Goal: Task Accomplishment & Management: Complete application form

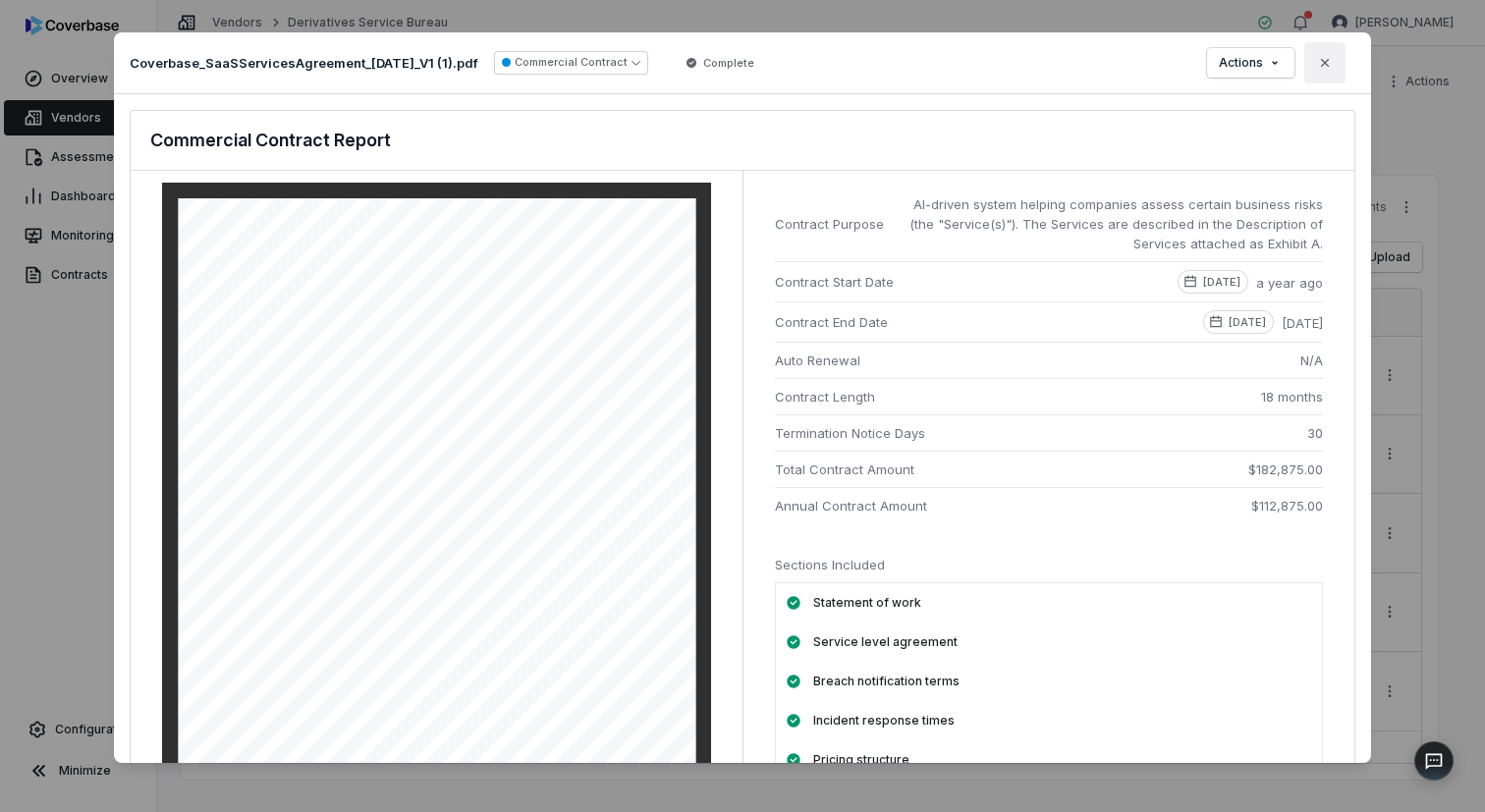
click at [1331, 63] on icon "button" at bounding box center [1325, 63] width 16 height 16
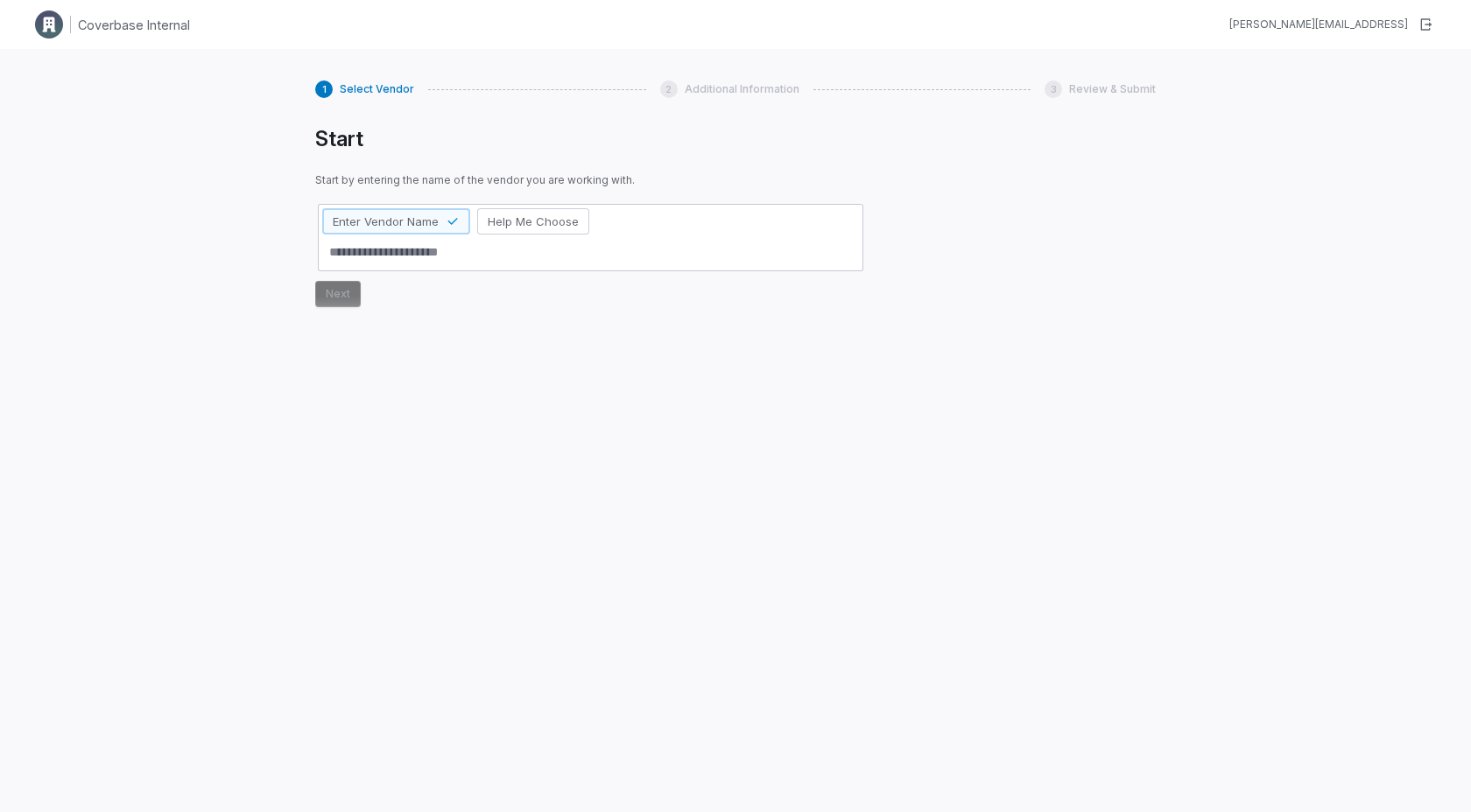
click at [195, 233] on div "1 Select Vendor 2 Additional Information 3 Review & Submit Start Start by enter…" at bounding box center [735, 455] width 1471 height 812
click at [265, 184] on div "1 Select Vendor 2 Additional Information 3 Review & Submit Start Start by enter…" at bounding box center [735, 455] width 1471 height 812
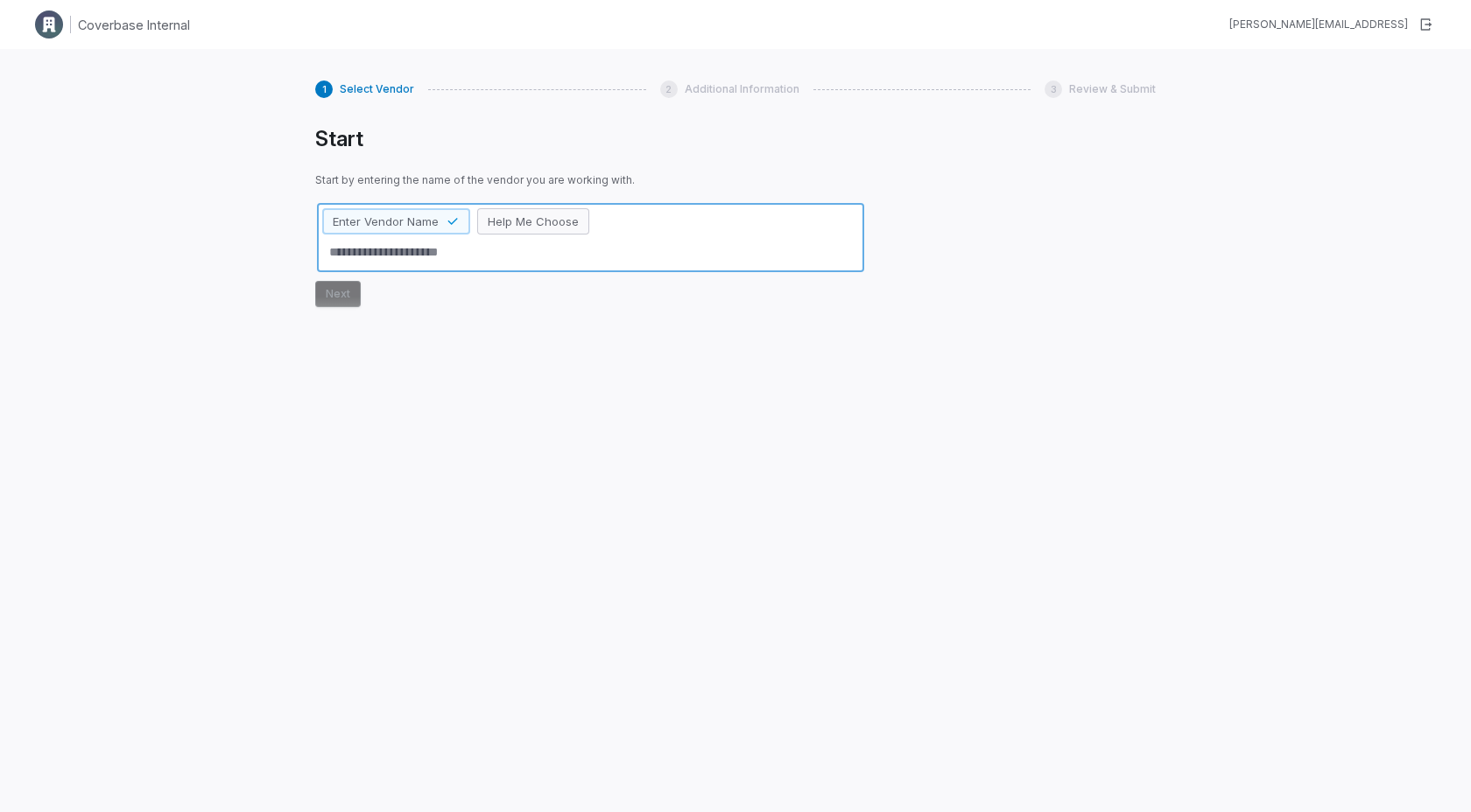
click at [540, 220] on span "Help Me Choose" at bounding box center [533, 221] width 91 height 16
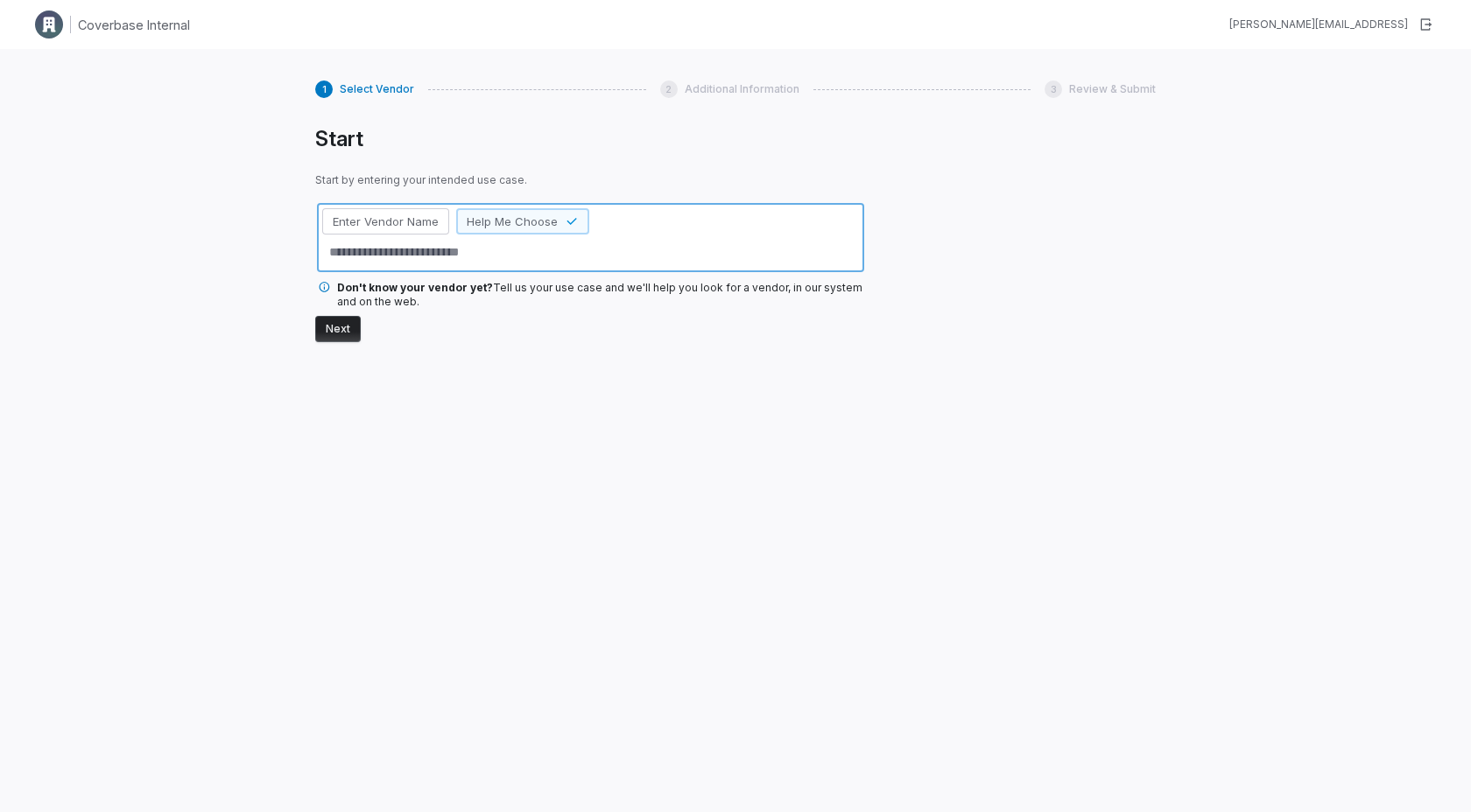
click at [371, 248] on textarea at bounding box center [590, 252] width 537 height 29
type textarea "*"
type textarea "**"
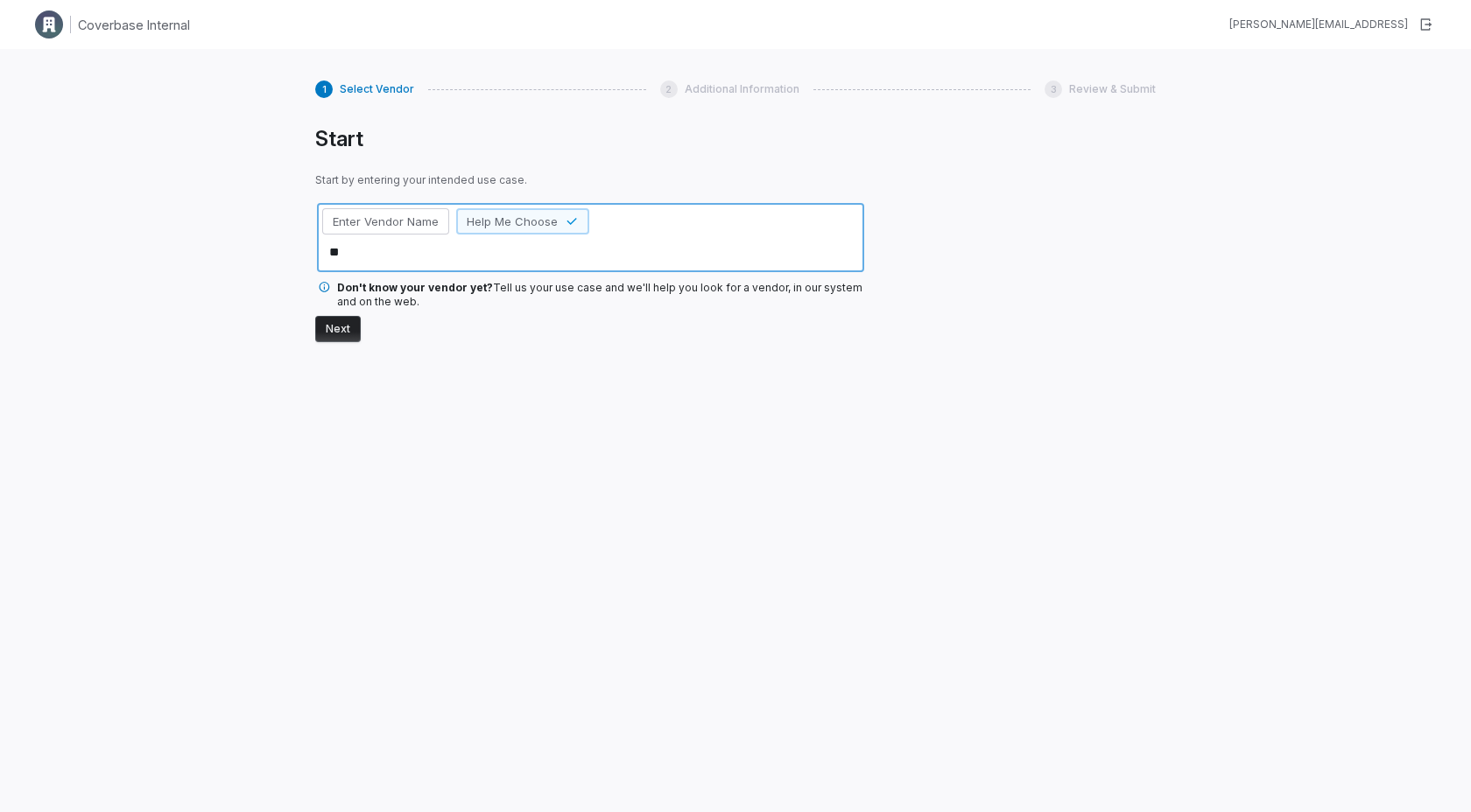
type textarea "*"
type textarea "***"
type textarea "*"
type textarea "***"
type textarea "*"
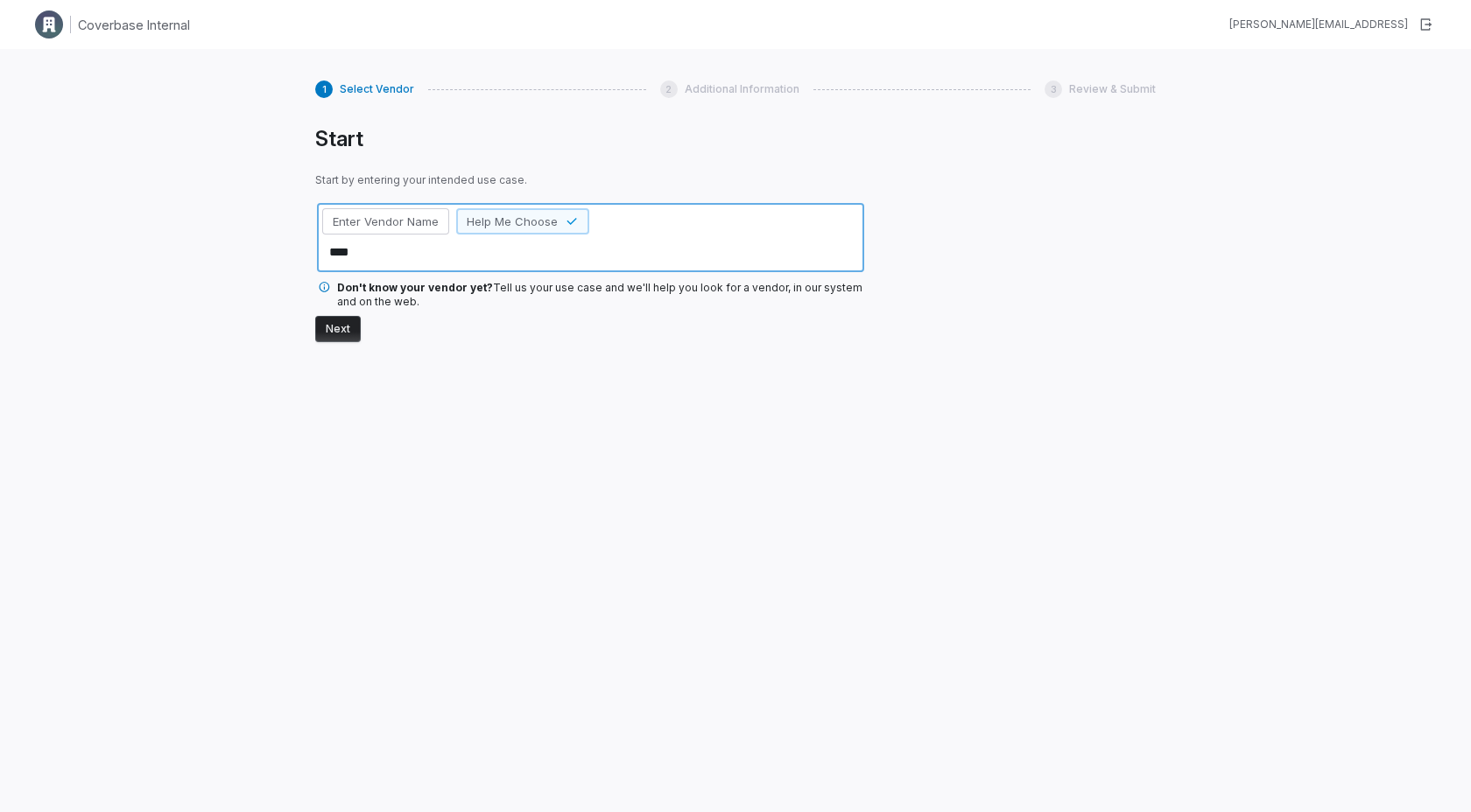
type textarea "*****"
type textarea "*"
type textarea "******"
type textarea "*"
type textarea "*******"
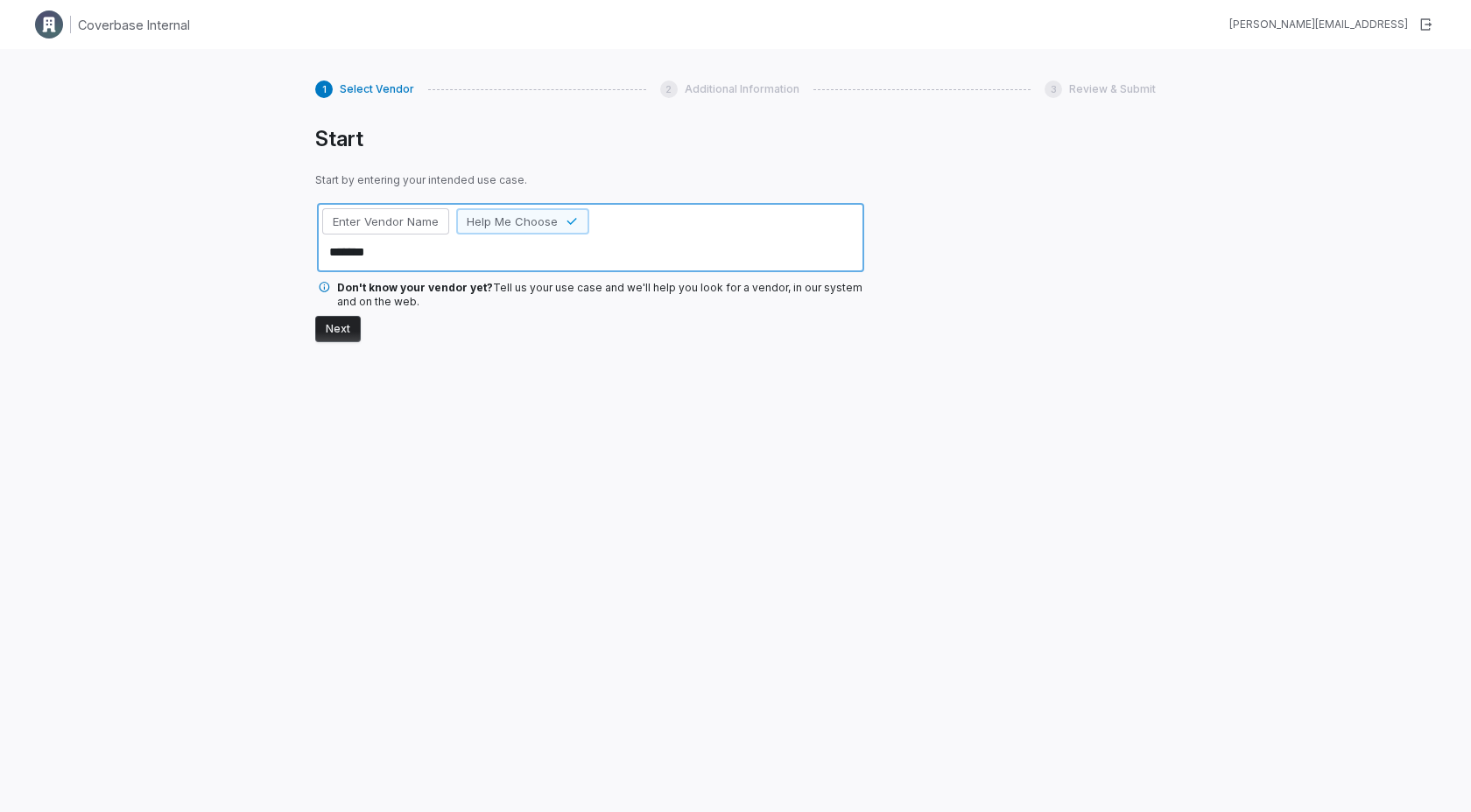
type textarea "*"
type textarea "********"
type textarea "*"
type textarea "*********"
type textarea "*"
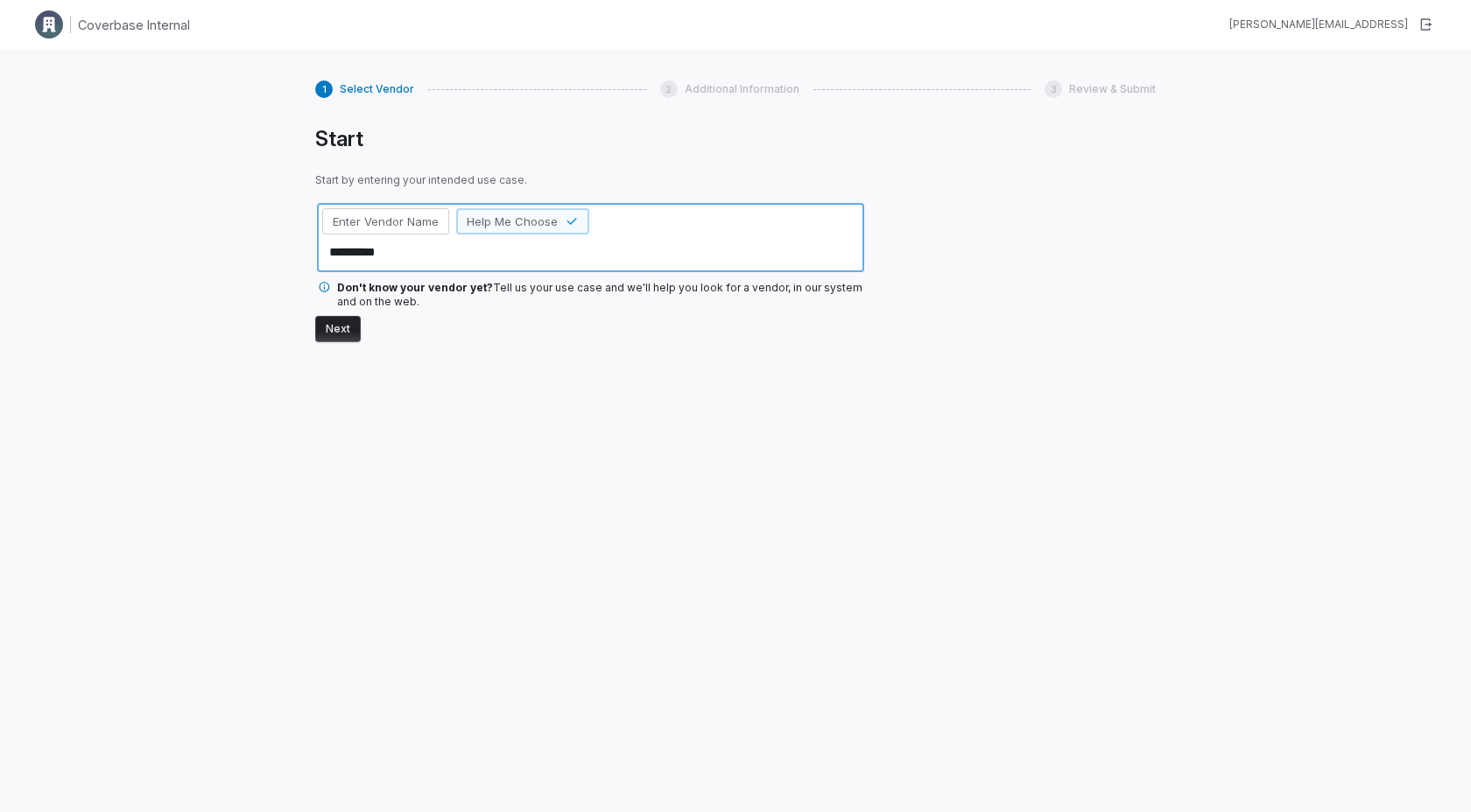
type textarea "**********"
type textarea "*"
type textarea "**********"
type textarea "*"
type textarea "**********"
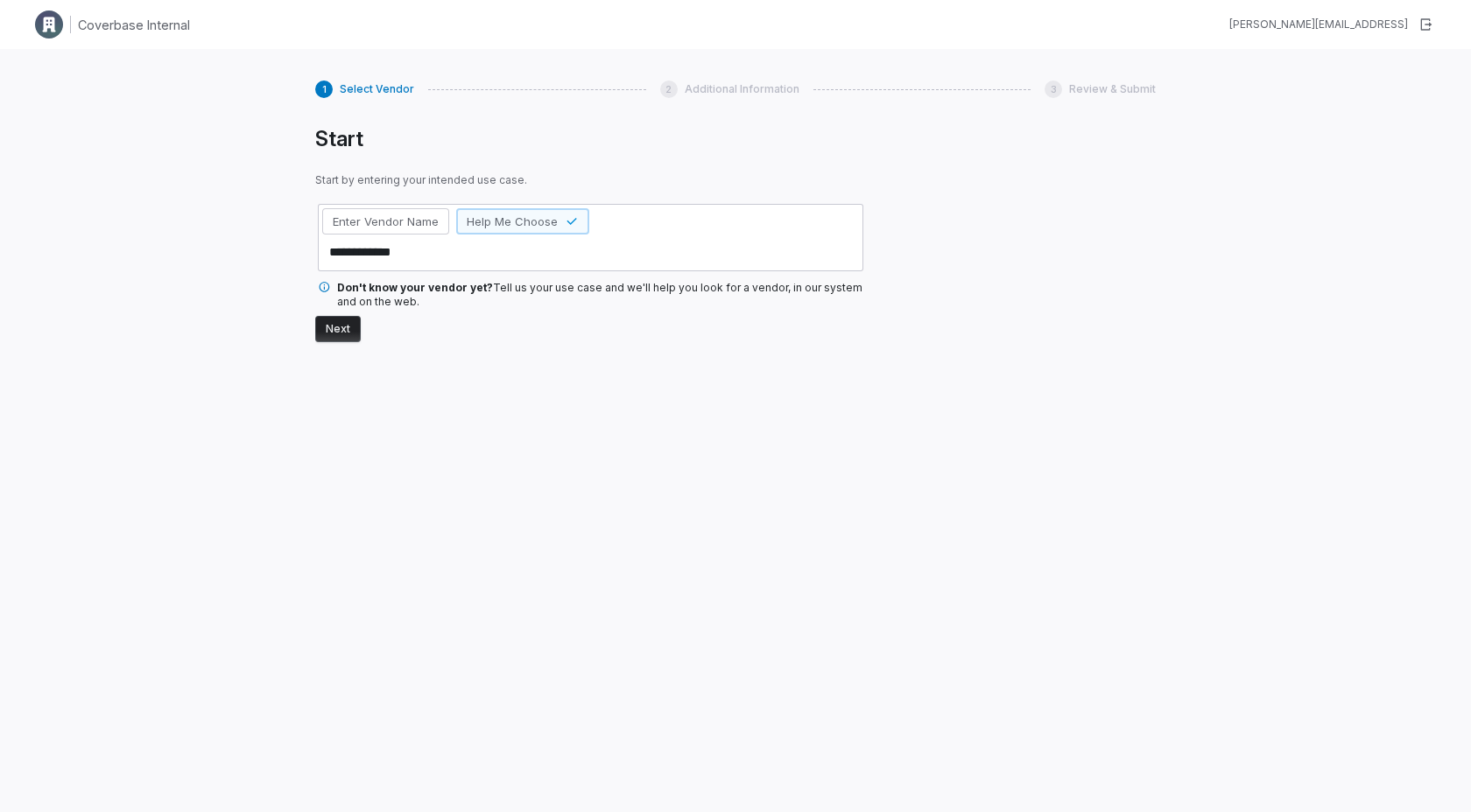
click at [339, 333] on button "Next" at bounding box center [338, 329] width 46 height 26
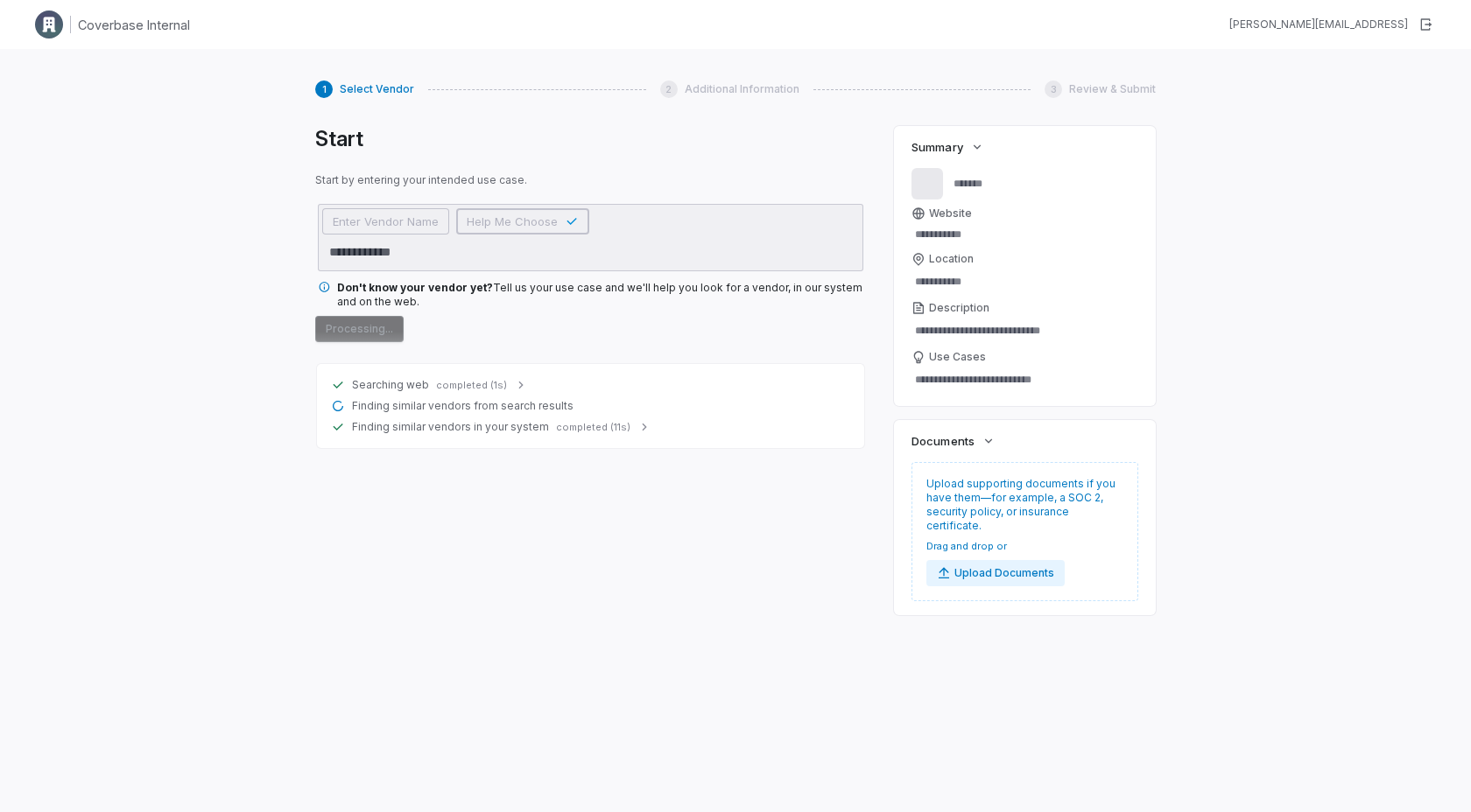
type textarea "*"
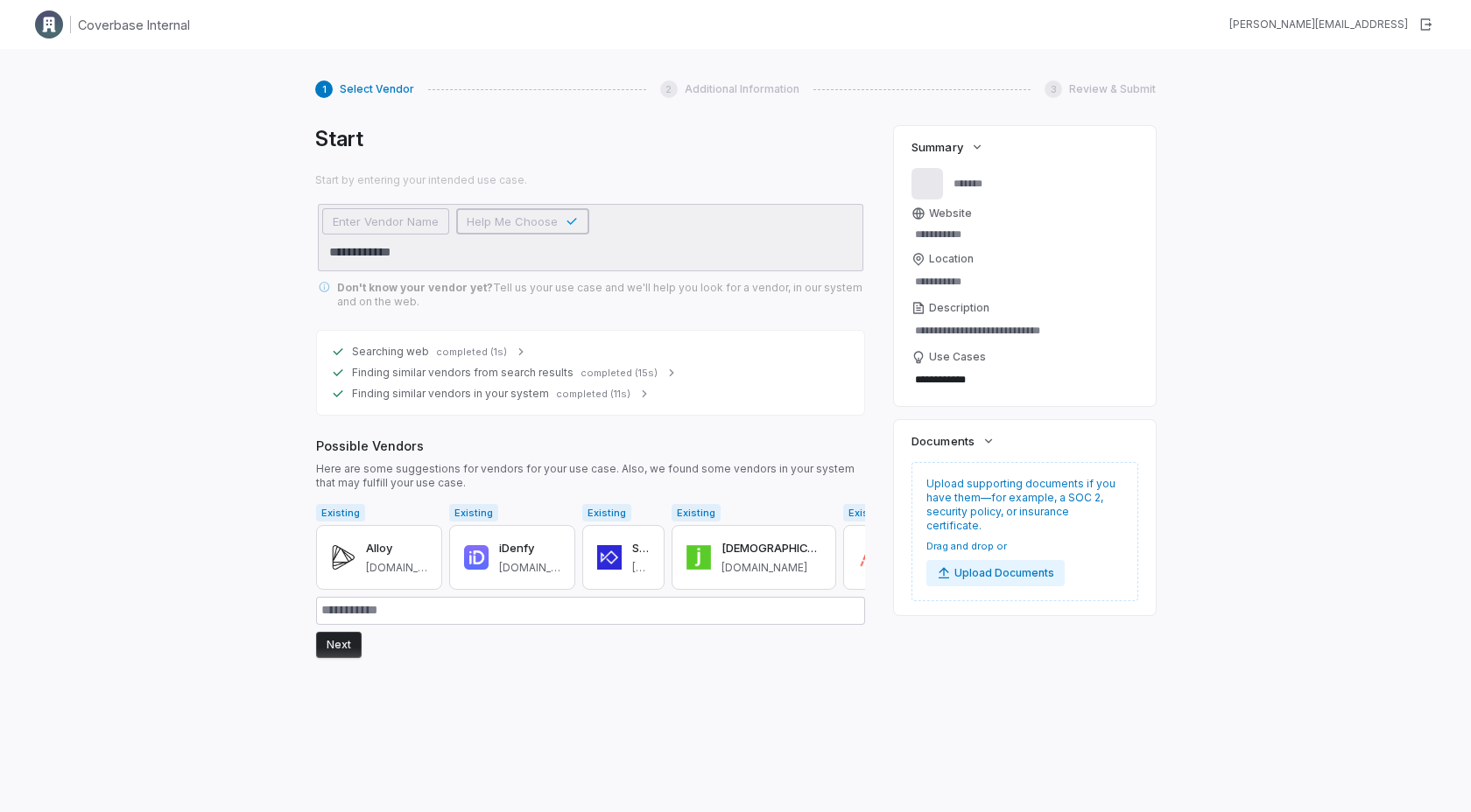
click at [315, 561] on div "Searching web completed (1s) Finding similar vendors from search results comple…" at bounding box center [590, 494] width 551 height 370
click at [360, 550] on button "Alloy alloy.com" at bounding box center [379, 557] width 126 height 65
type input "*****"
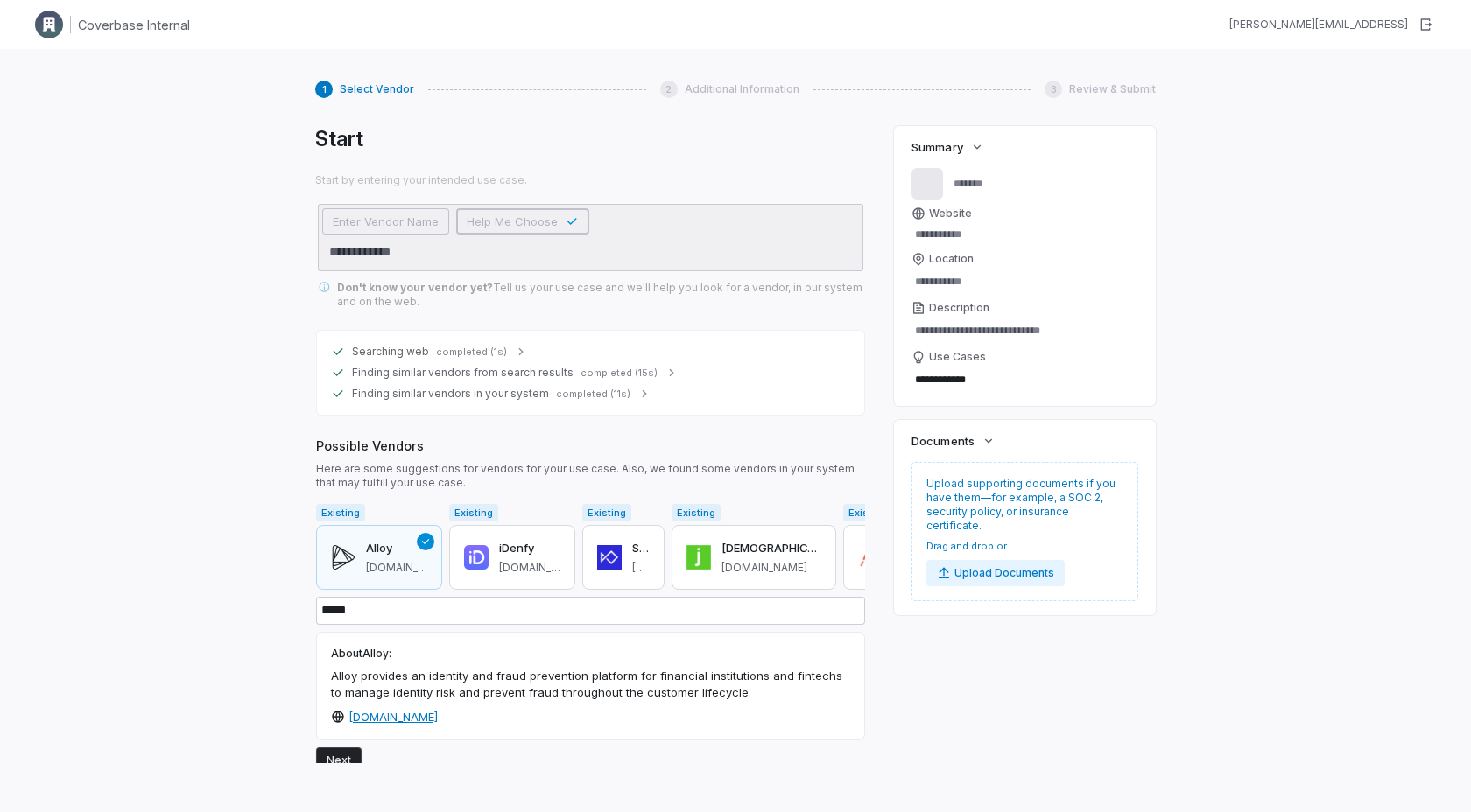
click at [336, 759] on button "Next" at bounding box center [339, 760] width 46 height 26
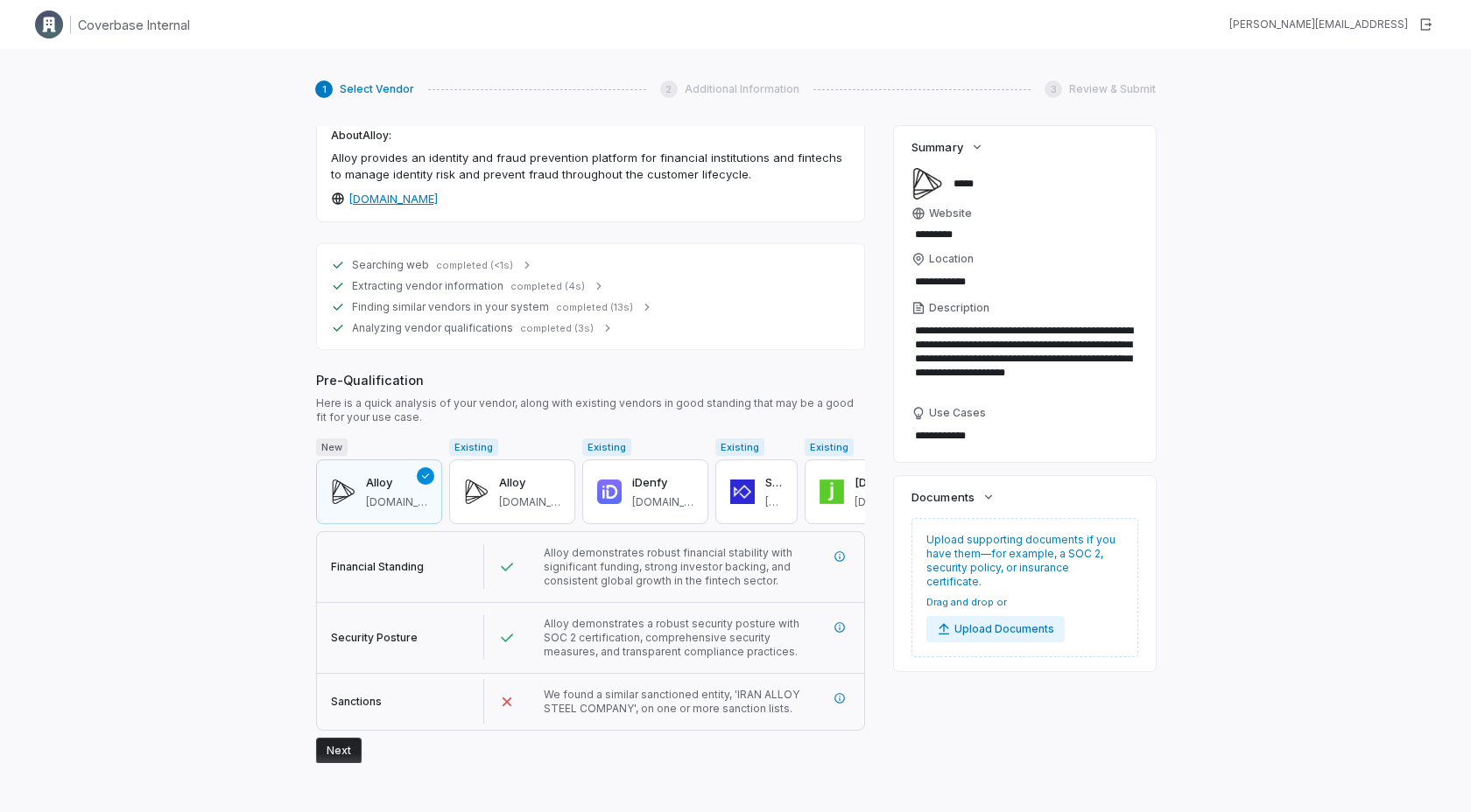
scroll to position [582, 0]
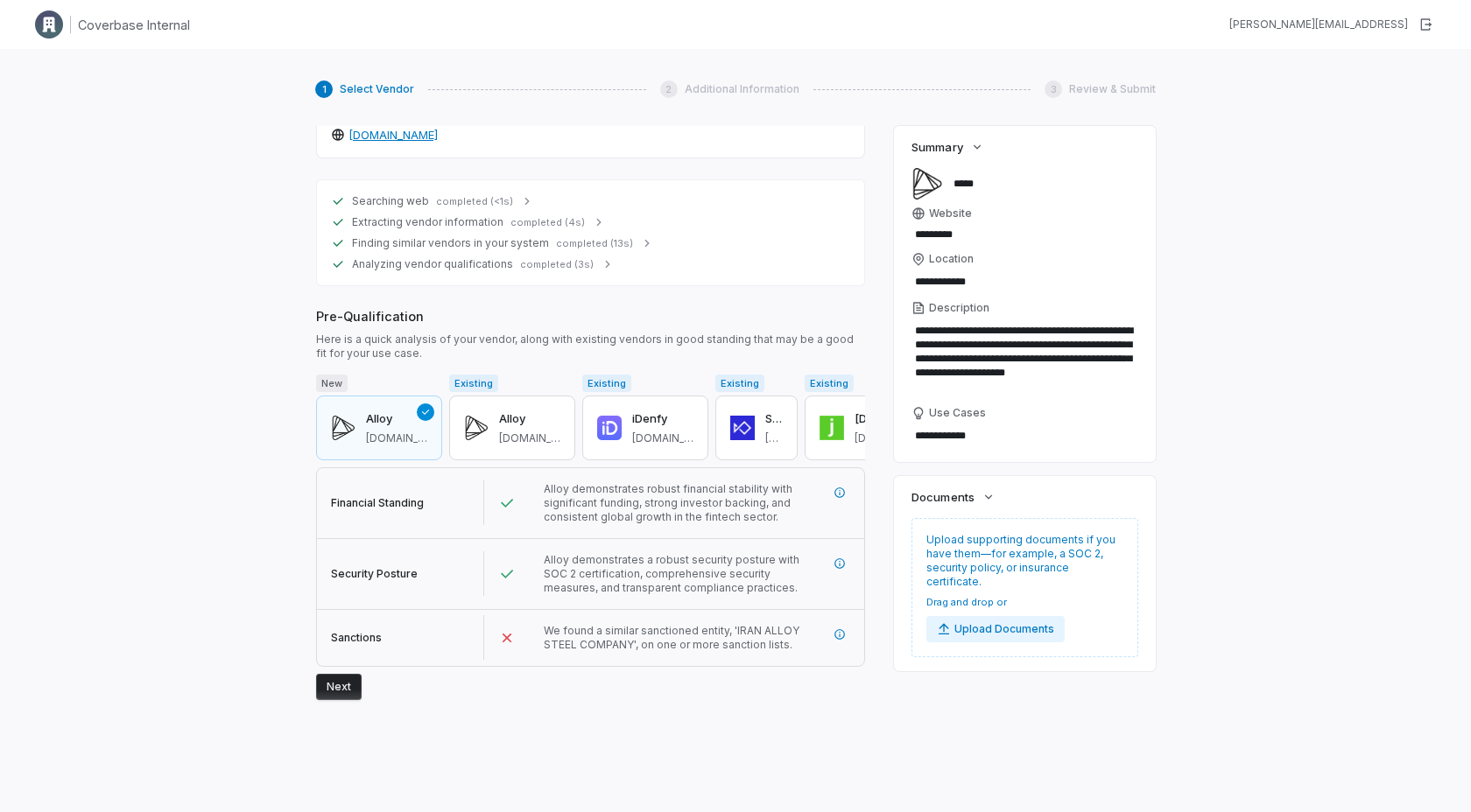
click at [348, 680] on button "Next" at bounding box center [339, 687] width 46 height 26
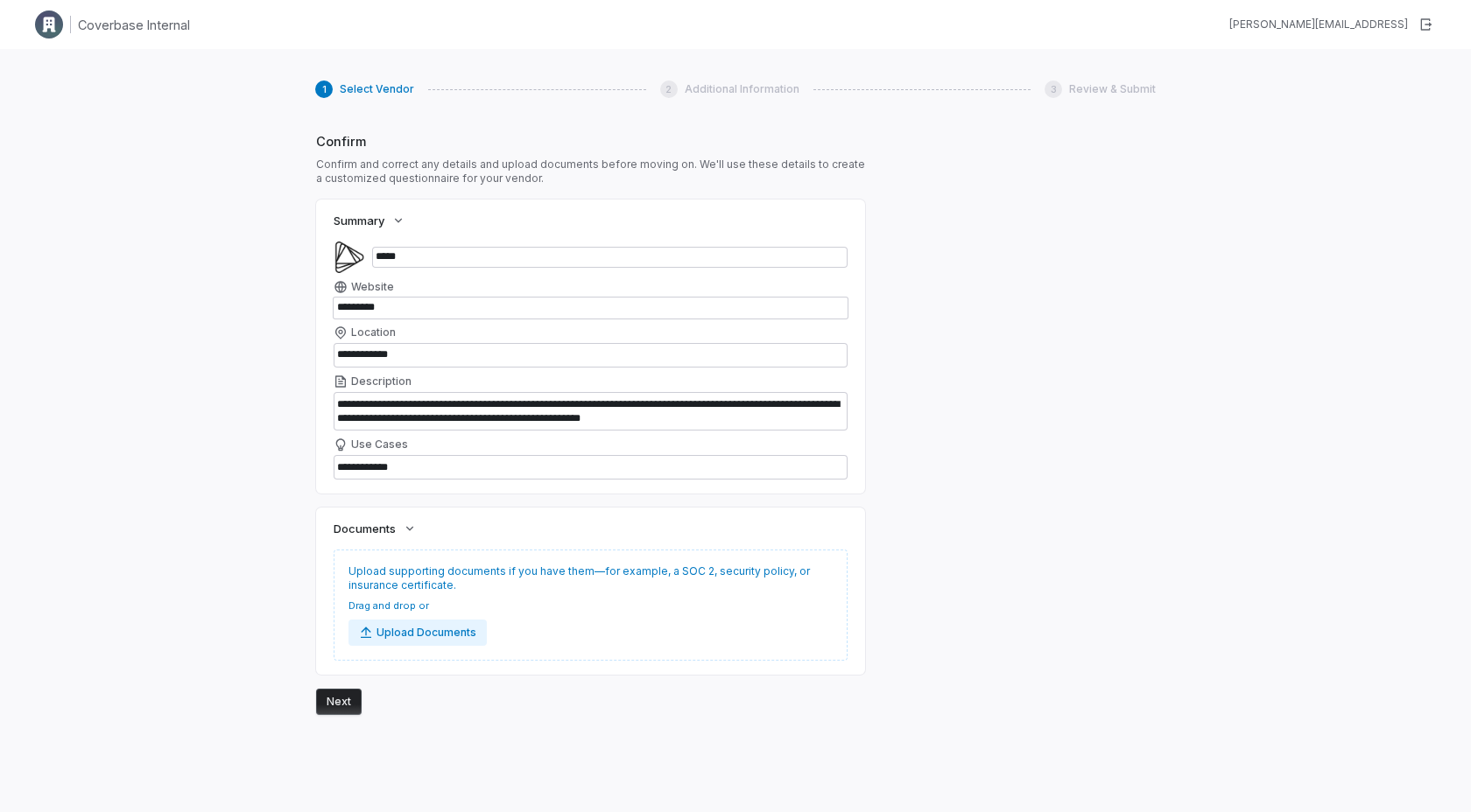
scroll to position [1144, 0]
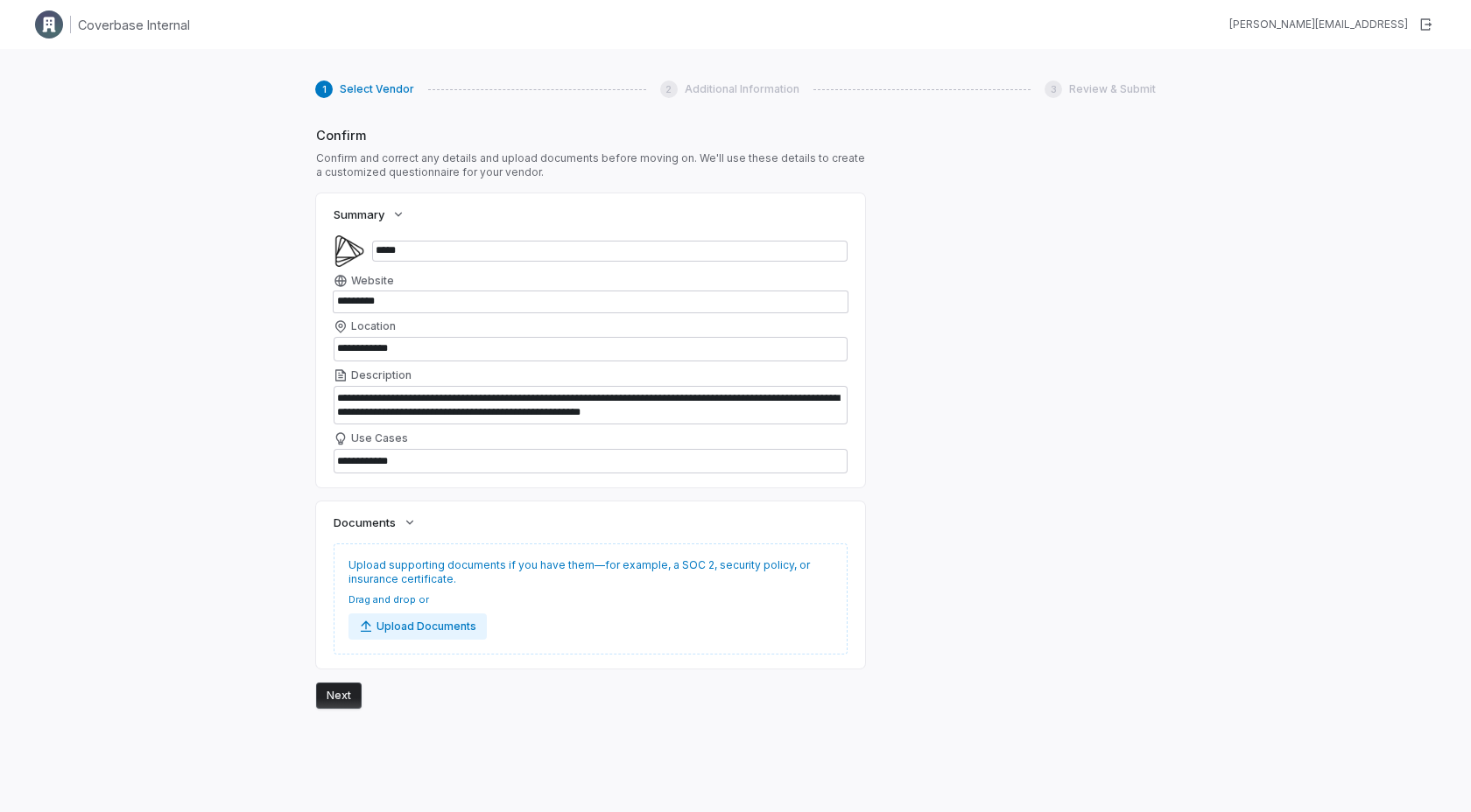
click at [332, 696] on button "Next" at bounding box center [339, 695] width 46 height 26
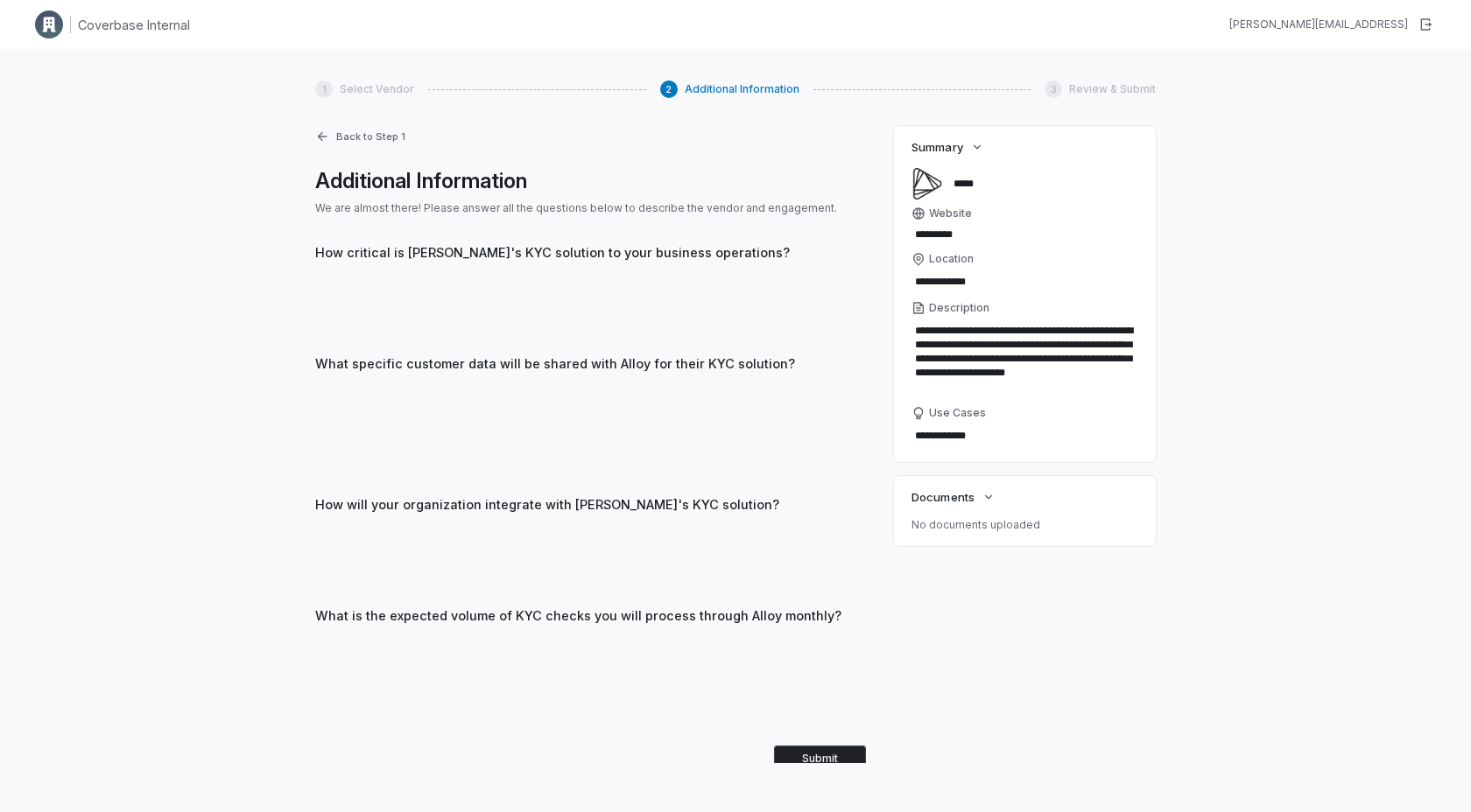
scroll to position [37, 0]
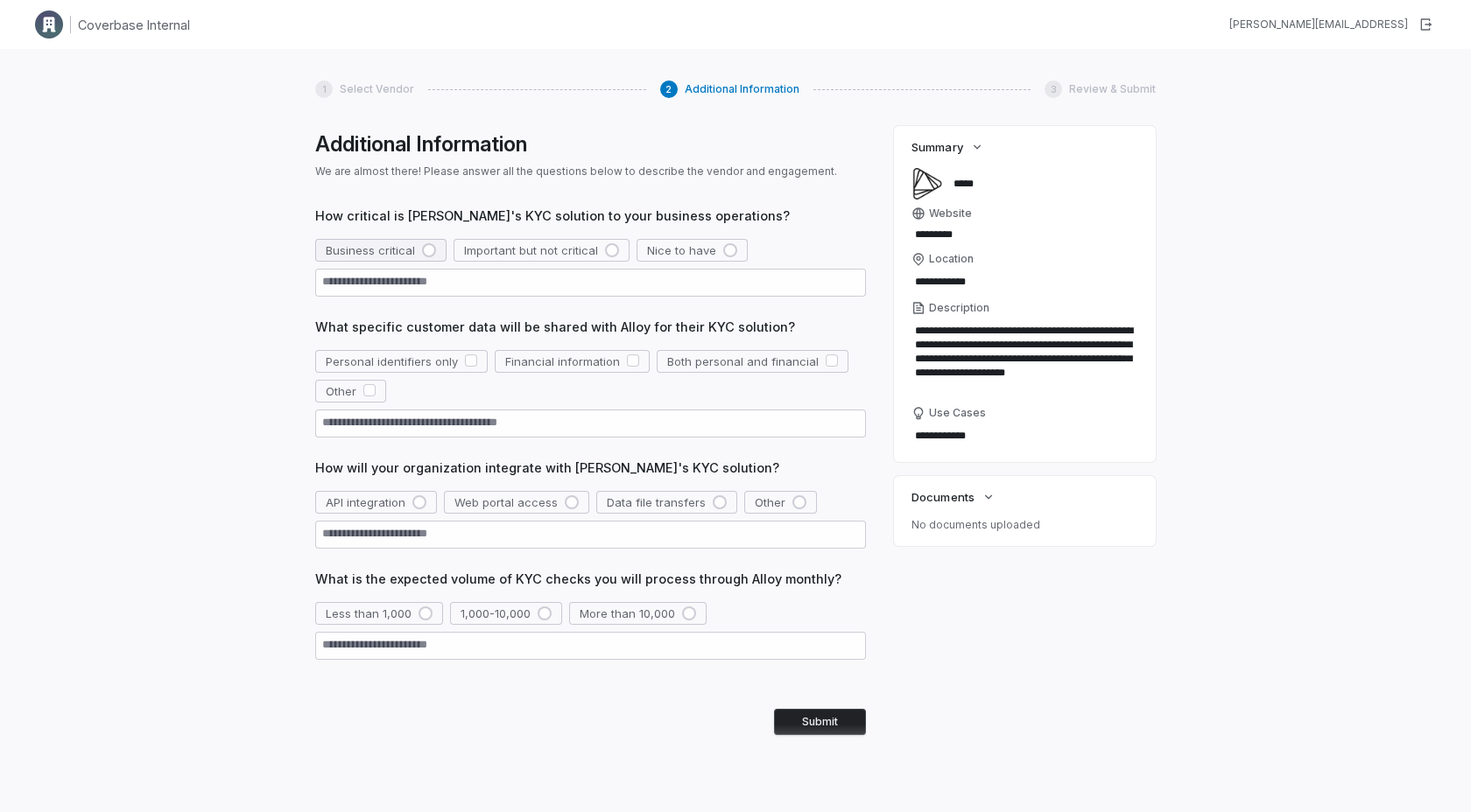
click at [434, 251] on button "Business critical" at bounding box center [381, 250] width 132 height 23
click at [471, 363] on button "button" at bounding box center [471, 361] width 12 height 12
click at [566, 505] on div "button" at bounding box center [572, 502] width 14 height 14
click at [542, 618] on div "button" at bounding box center [544, 614] width 14 height 14
click at [841, 725] on button "Submit" at bounding box center [819, 722] width 92 height 26
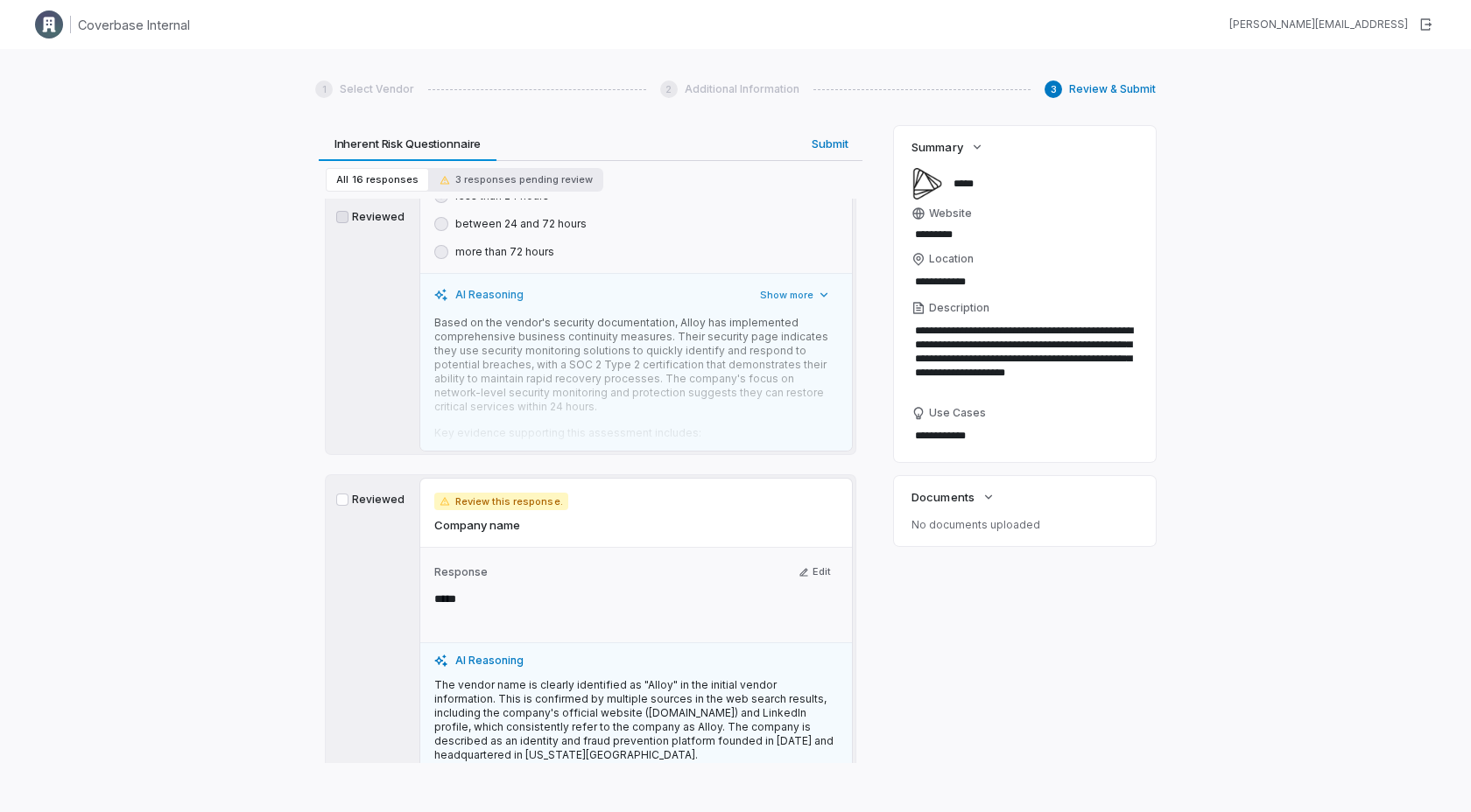
scroll to position [0, 0]
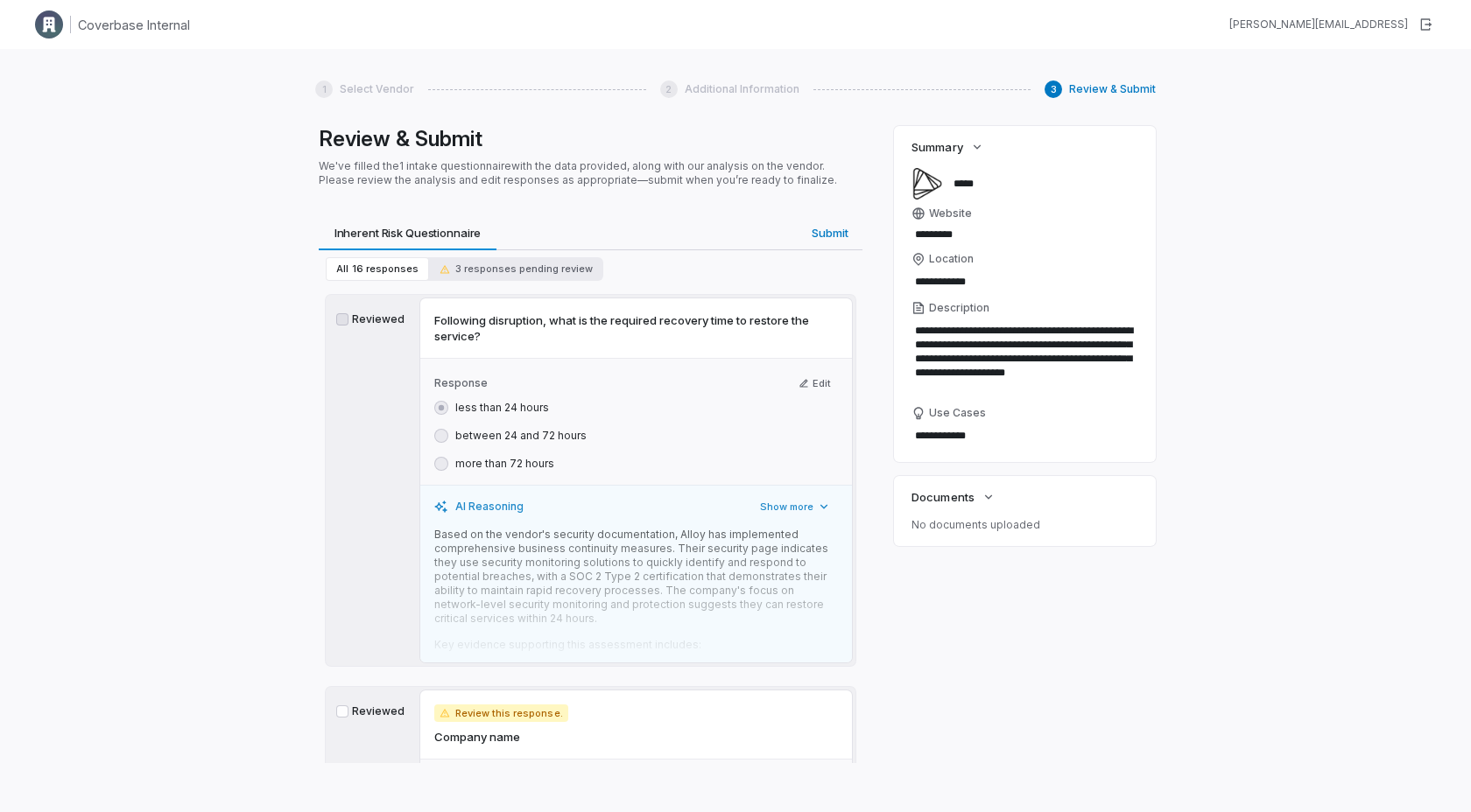
type textarea "*"
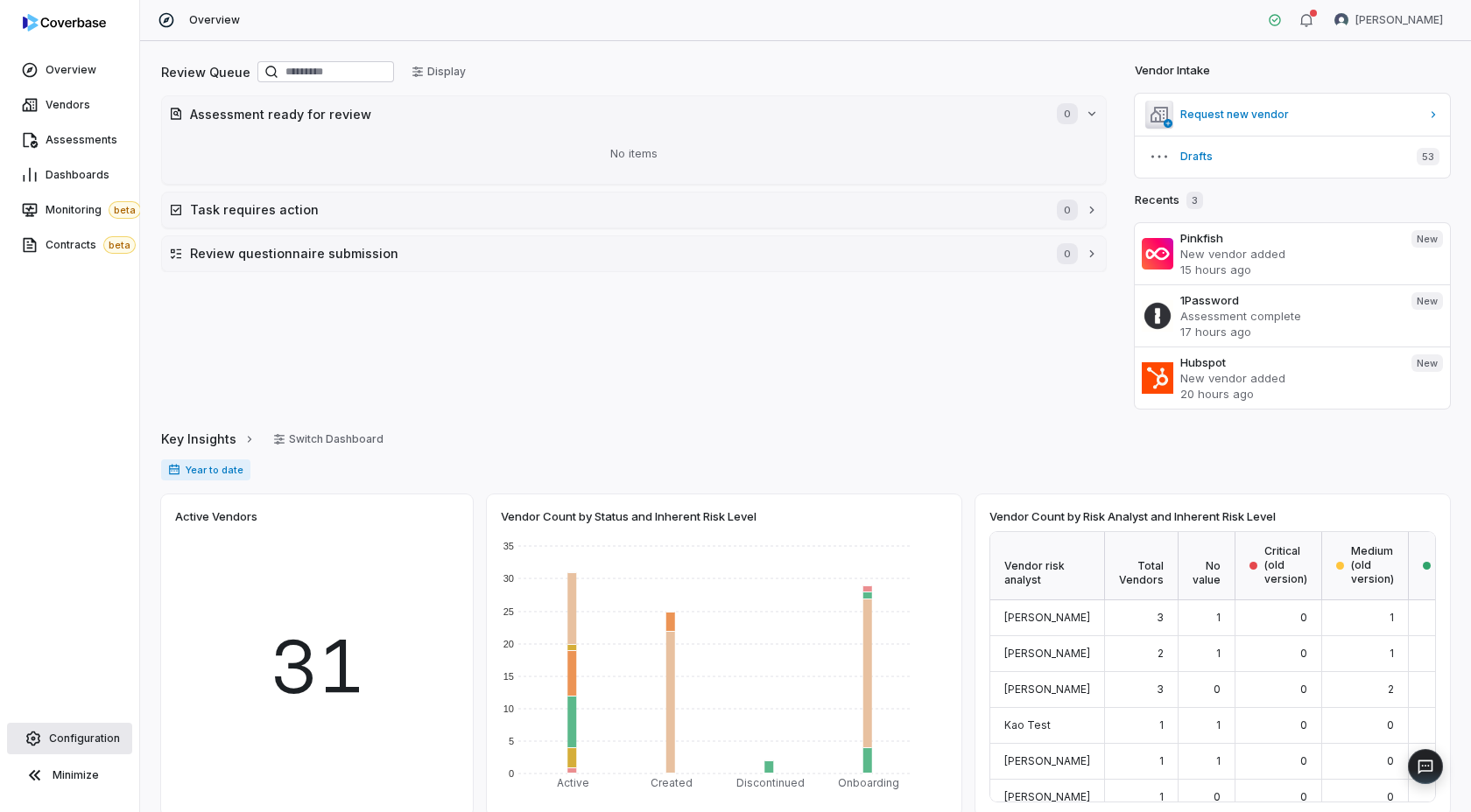
click at [86, 731] on span "Configuration" at bounding box center [84, 738] width 71 height 14
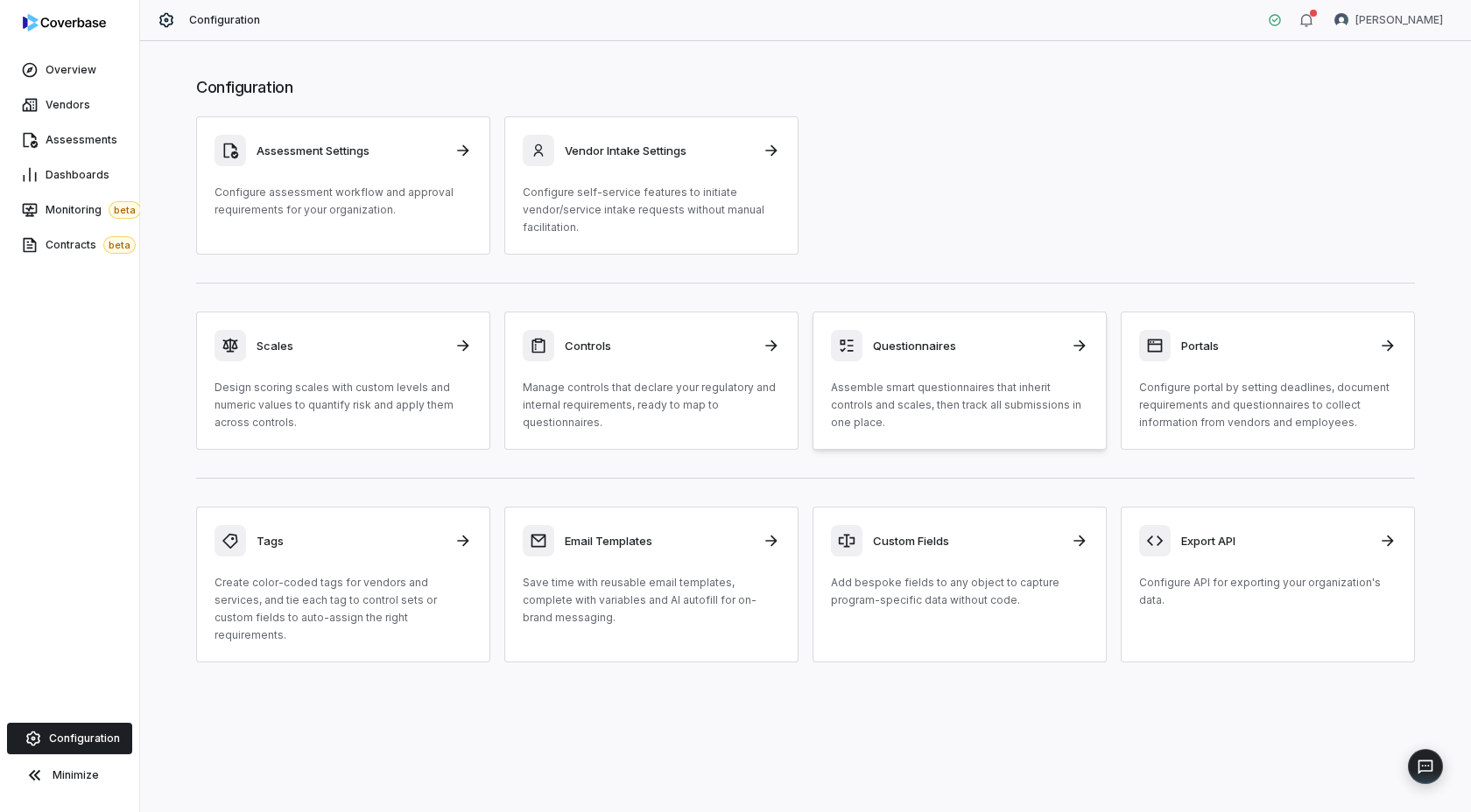
click at [925, 345] on h3 "Questionnaires" at bounding box center [966, 346] width 187 height 16
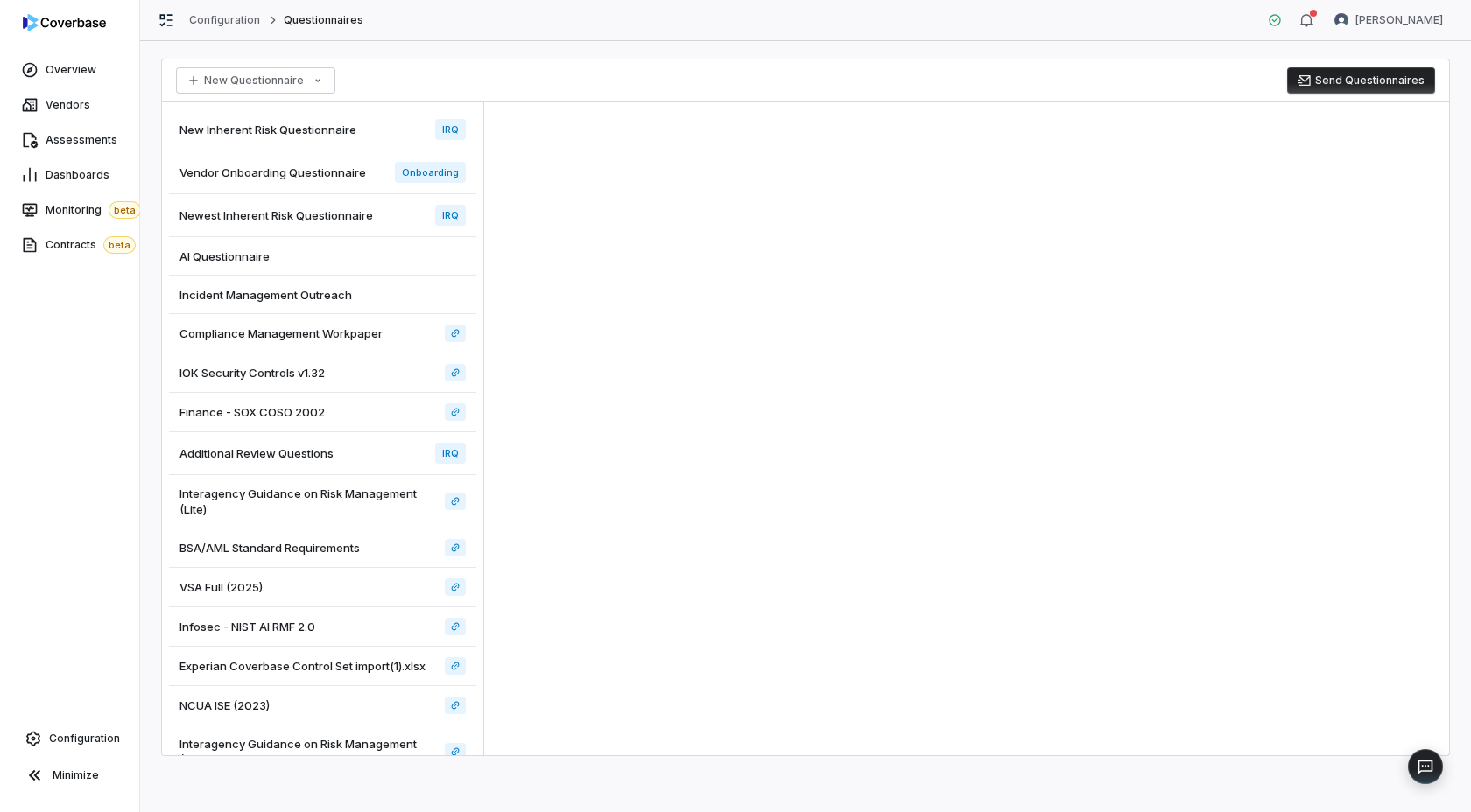
scroll to position [151, 0]
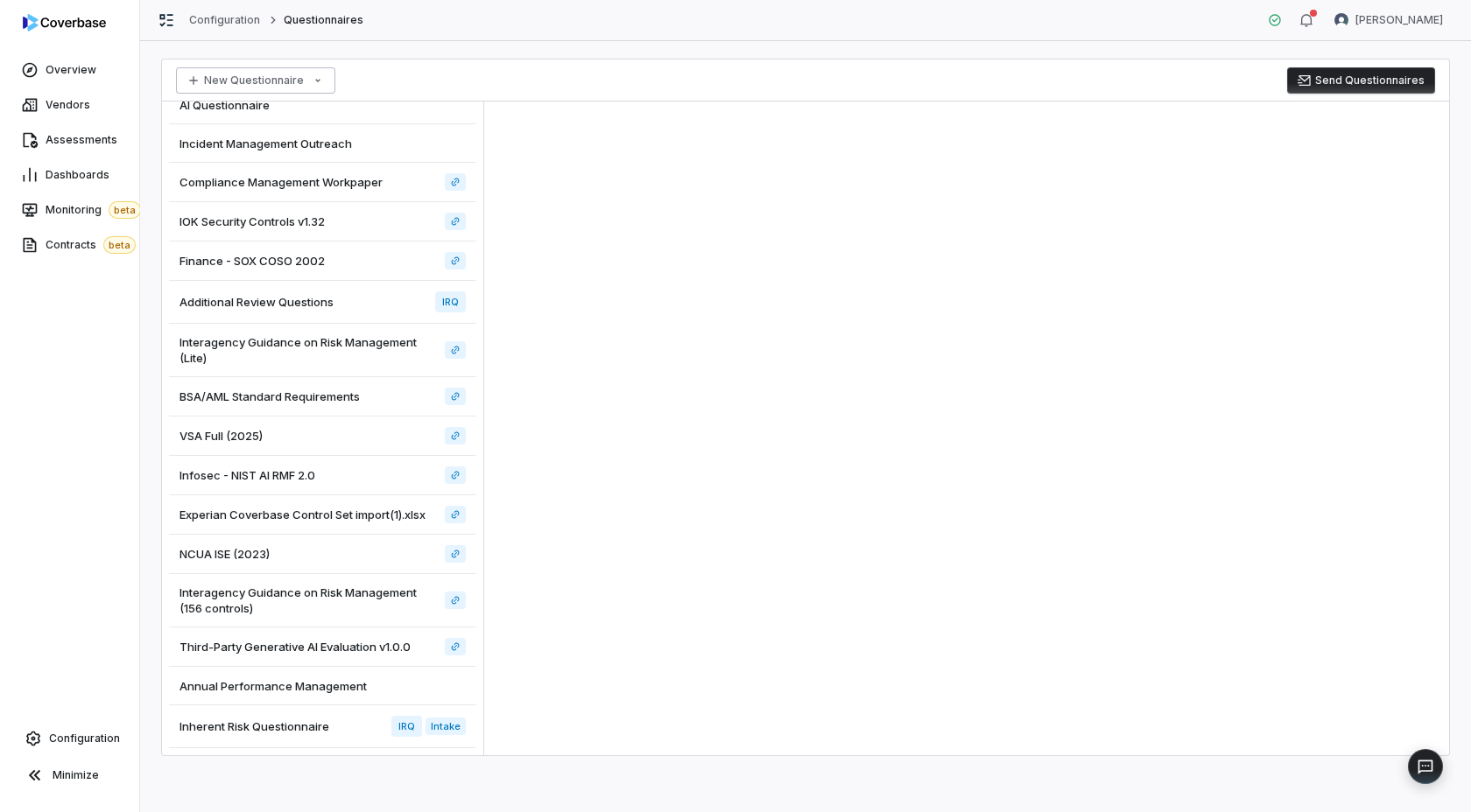
click at [267, 81] on html "Overview Vendors Assessments Dashboards Monitoring beta Contracts beta Configur…" at bounding box center [735, 406] width 1471 height 812
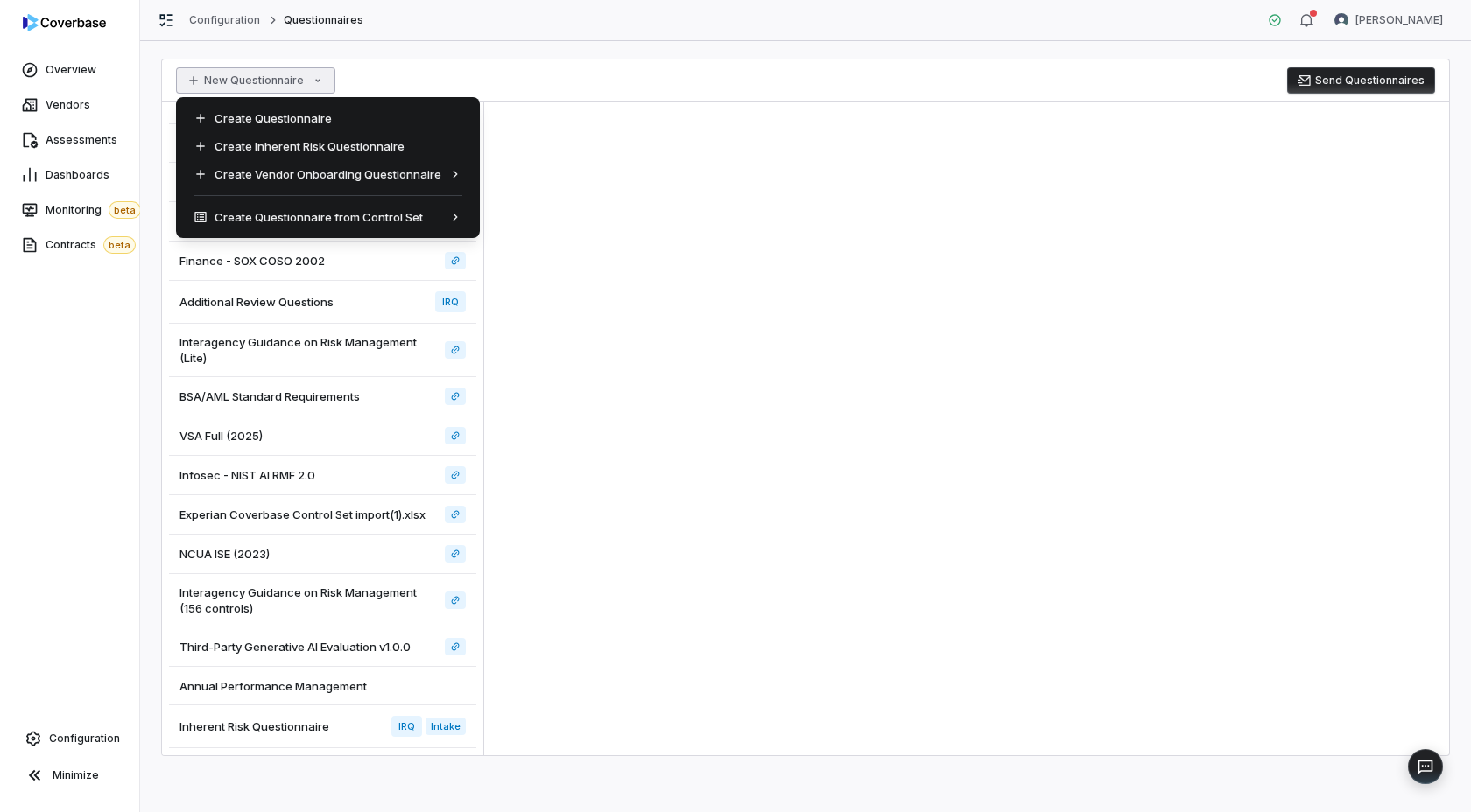
click at [442, 31] on html "Overview Vendors Assessments Dashboards Monitoring beta Contracts beta Configur…" at bounding box center [735, 406] width 1471 height 812
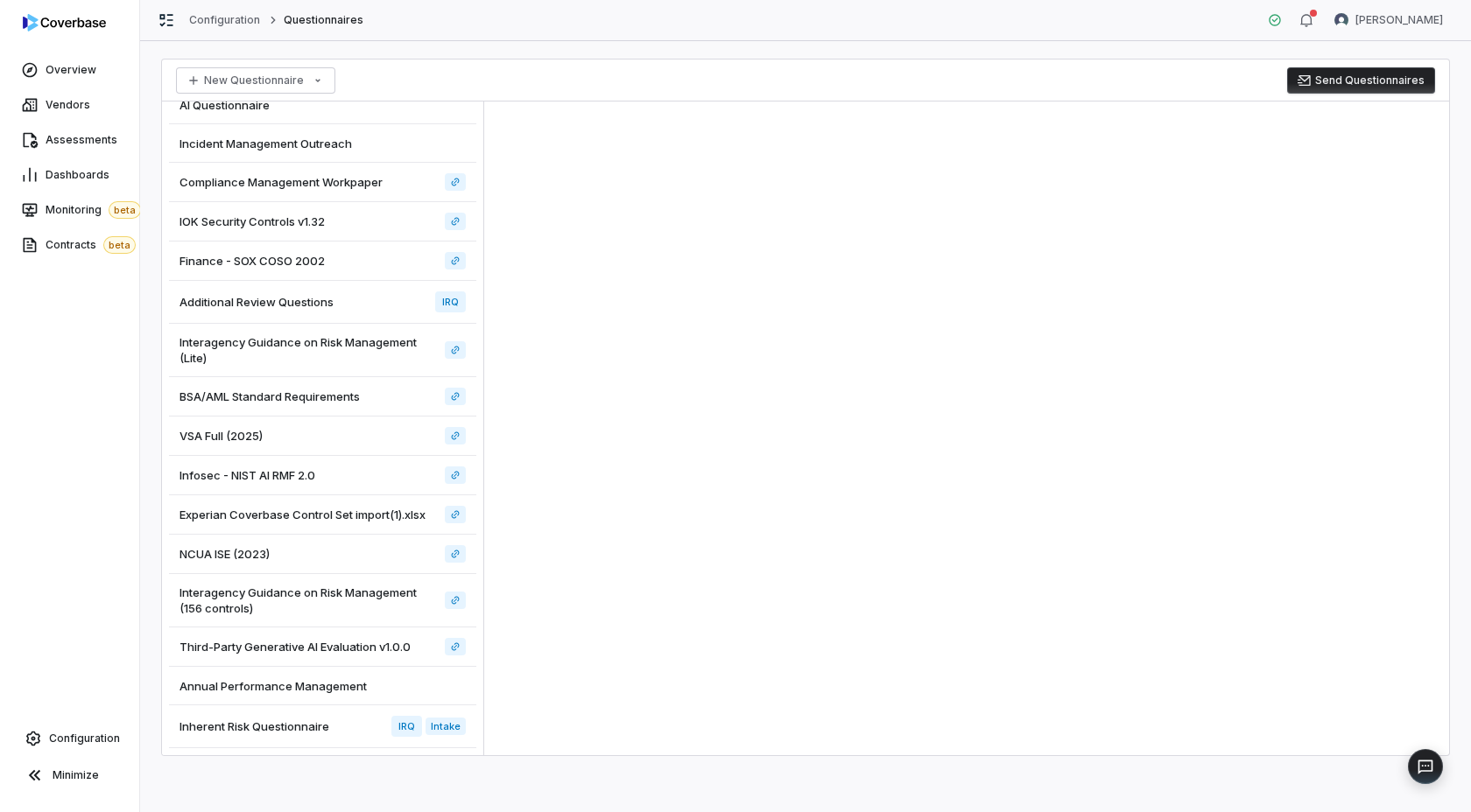
click at [264, 730] on span "Inherent Risk Questionnaire" at bounding box center [254, 726] width 149 height 16
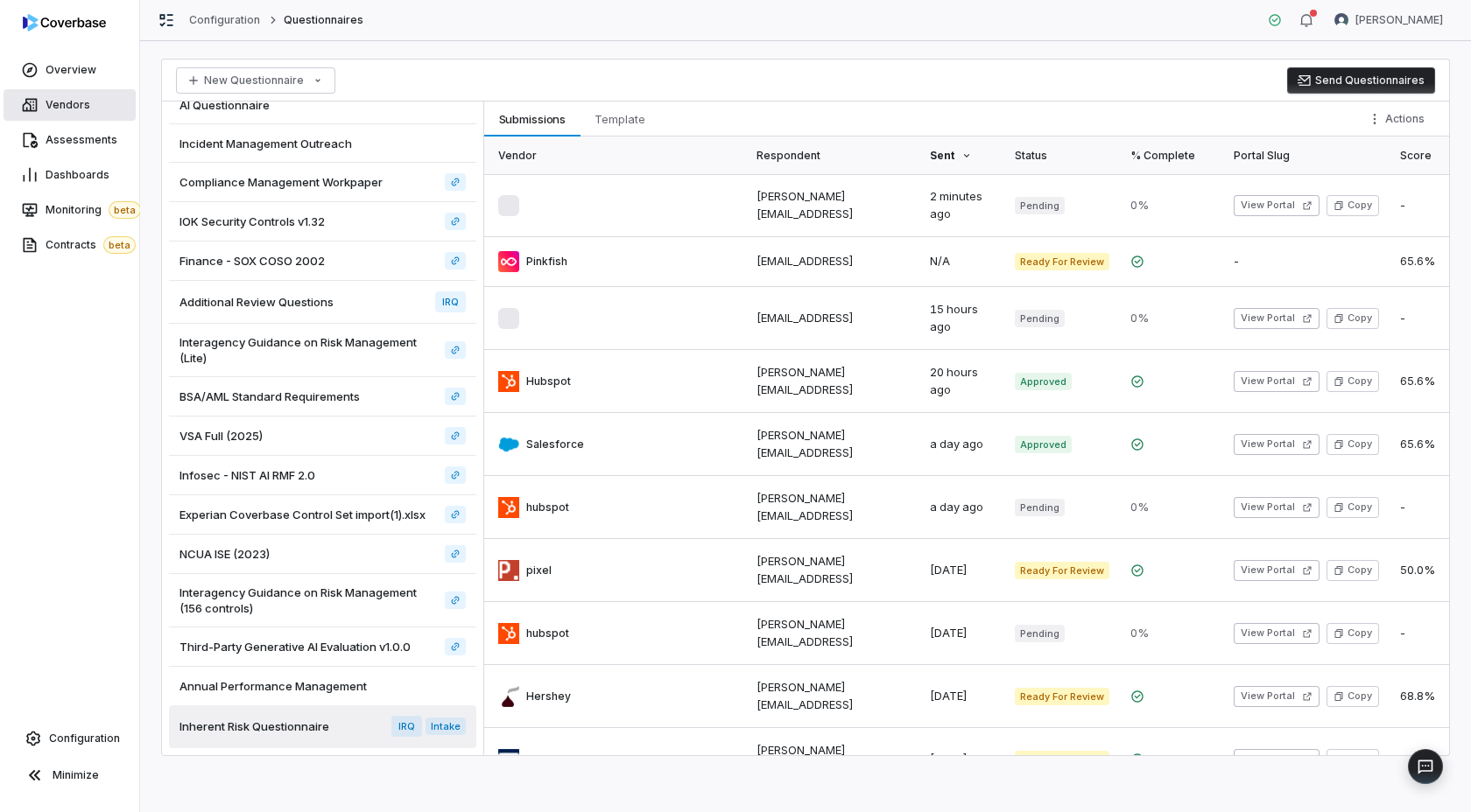
click at [61, 100] on span "Vendors" at bounding box center [68, 105] width 45 height 14
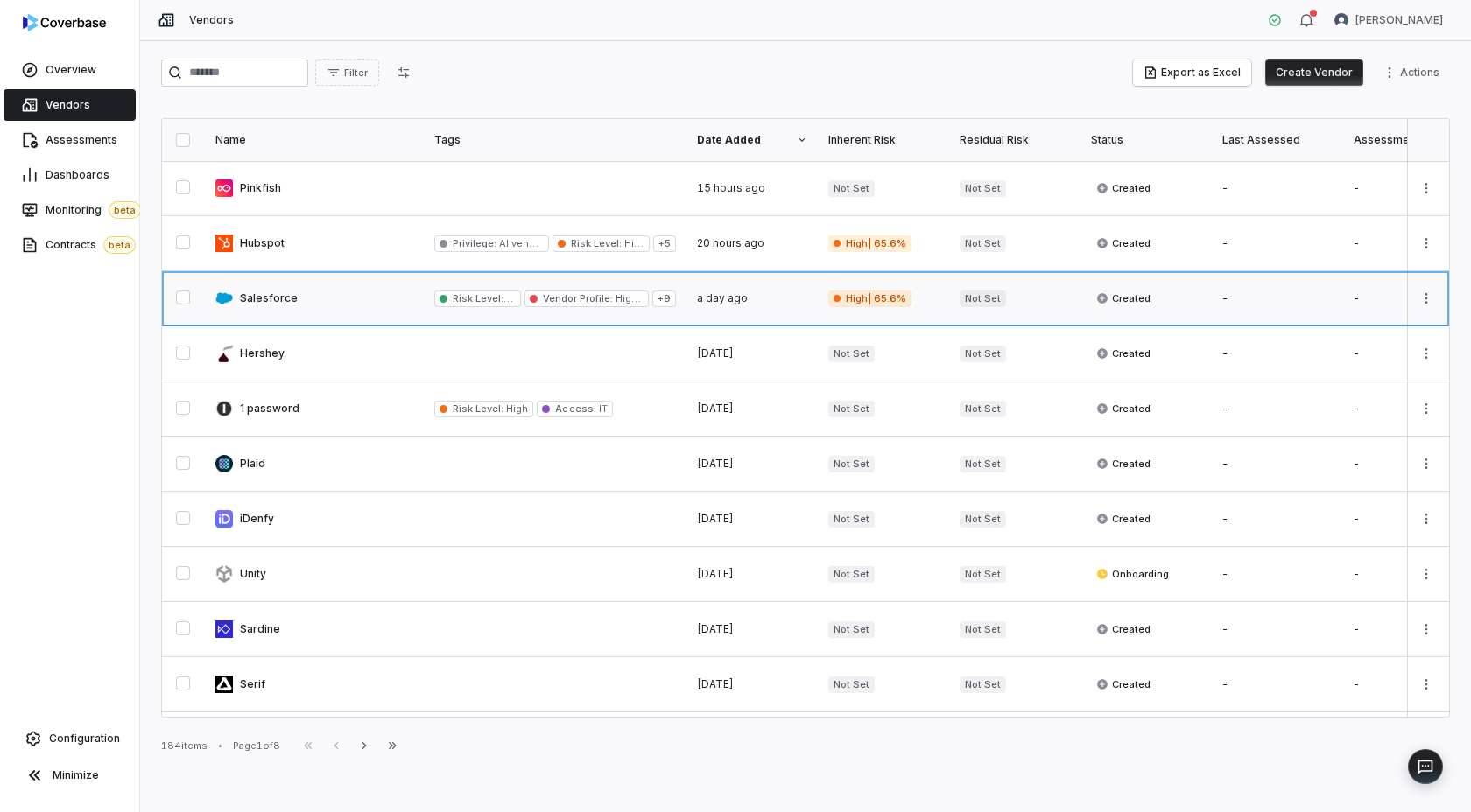
click at [352, 290] on link at bounding box center [314, 298] width 219 height 54
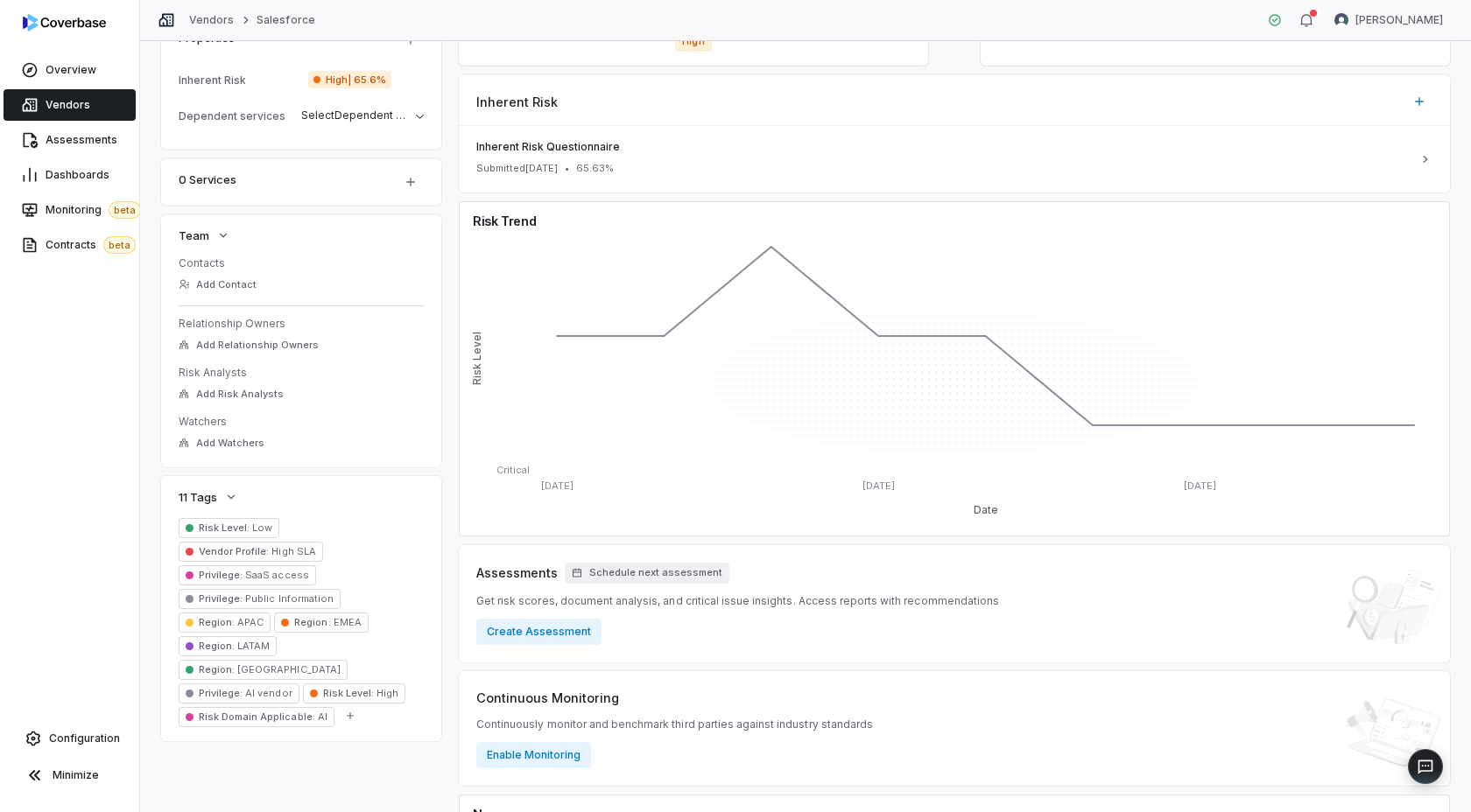
scroll to position [606, 0]
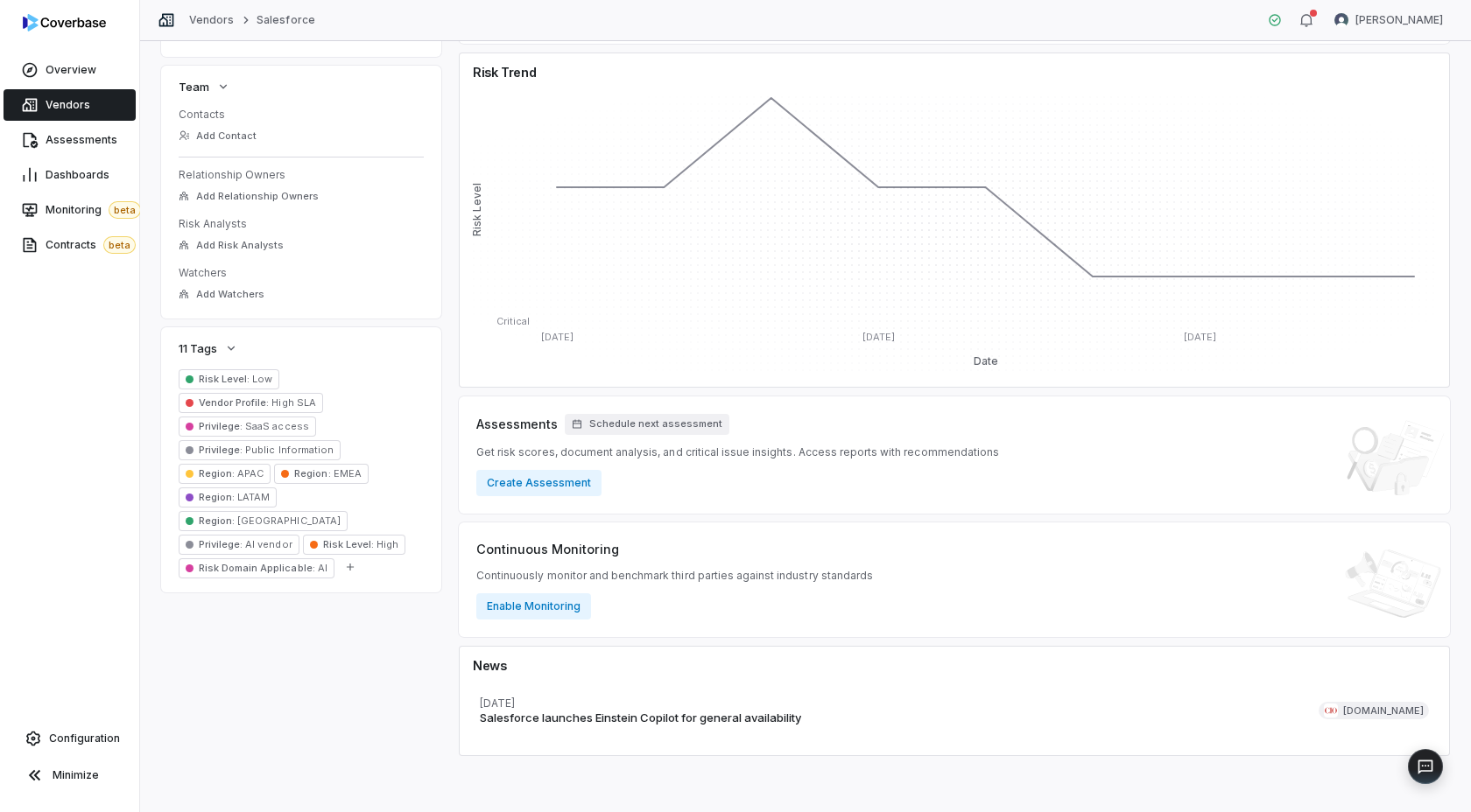
click at [71, 103] on span "Vendors" at bounding box center [68, 105] width 45 height 14
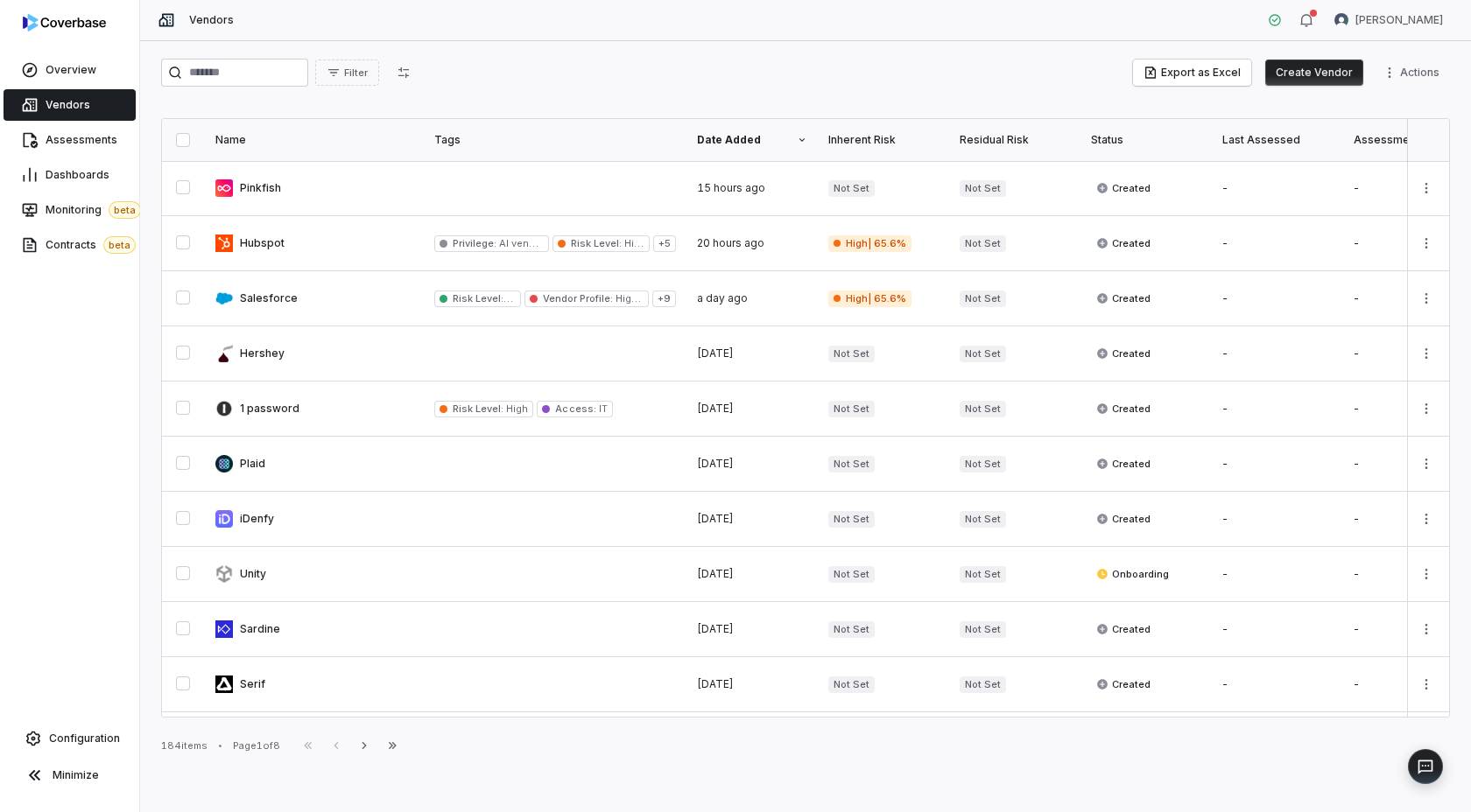
drag, startPoint x: 375, startPoint y: 744, endPoint x: 375, endPoint y: 728, distance: 16.0
click at [371, 744] on icon "button" at bounding box center [364, 745] width 14 height 14
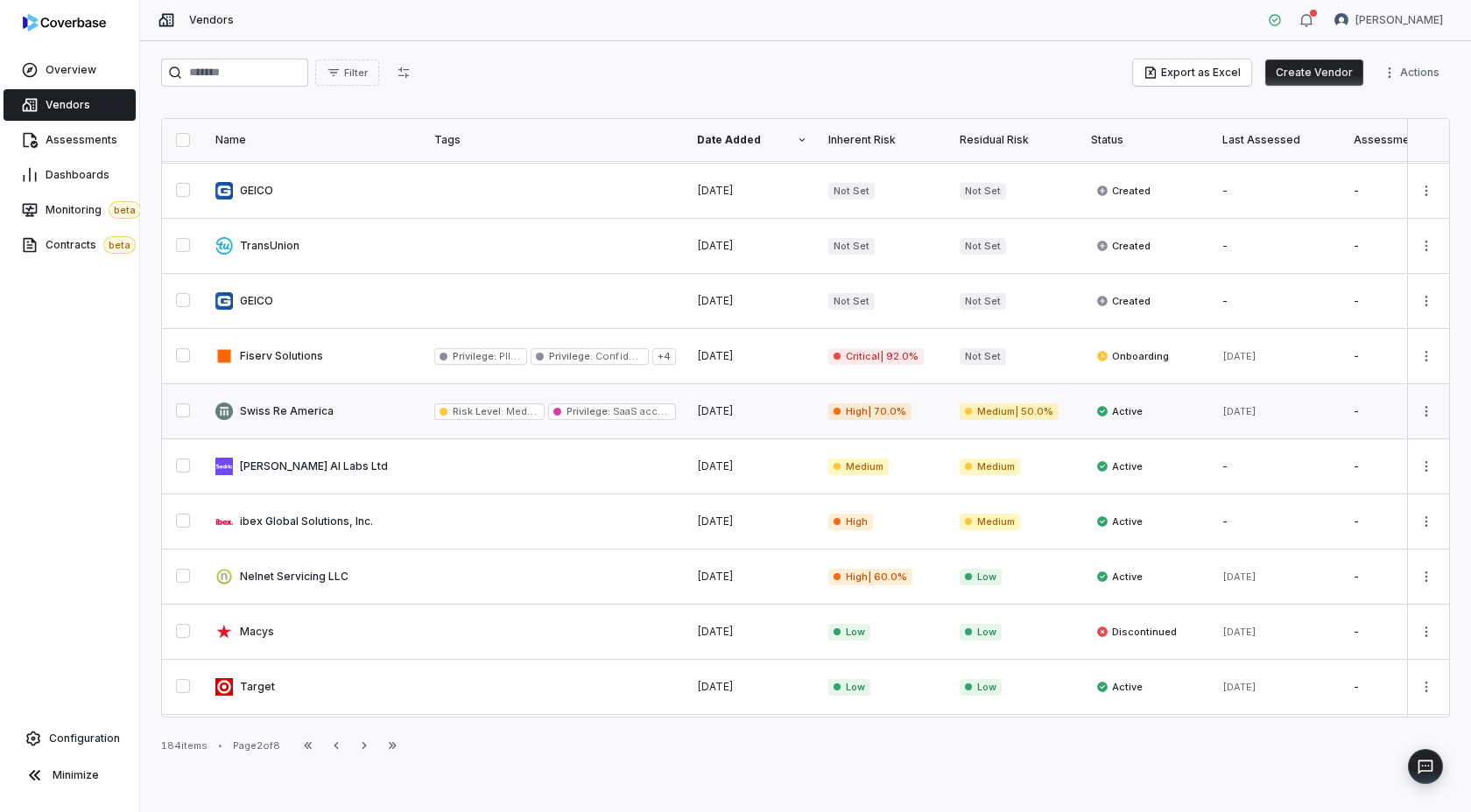
scroll to position [75, 0]
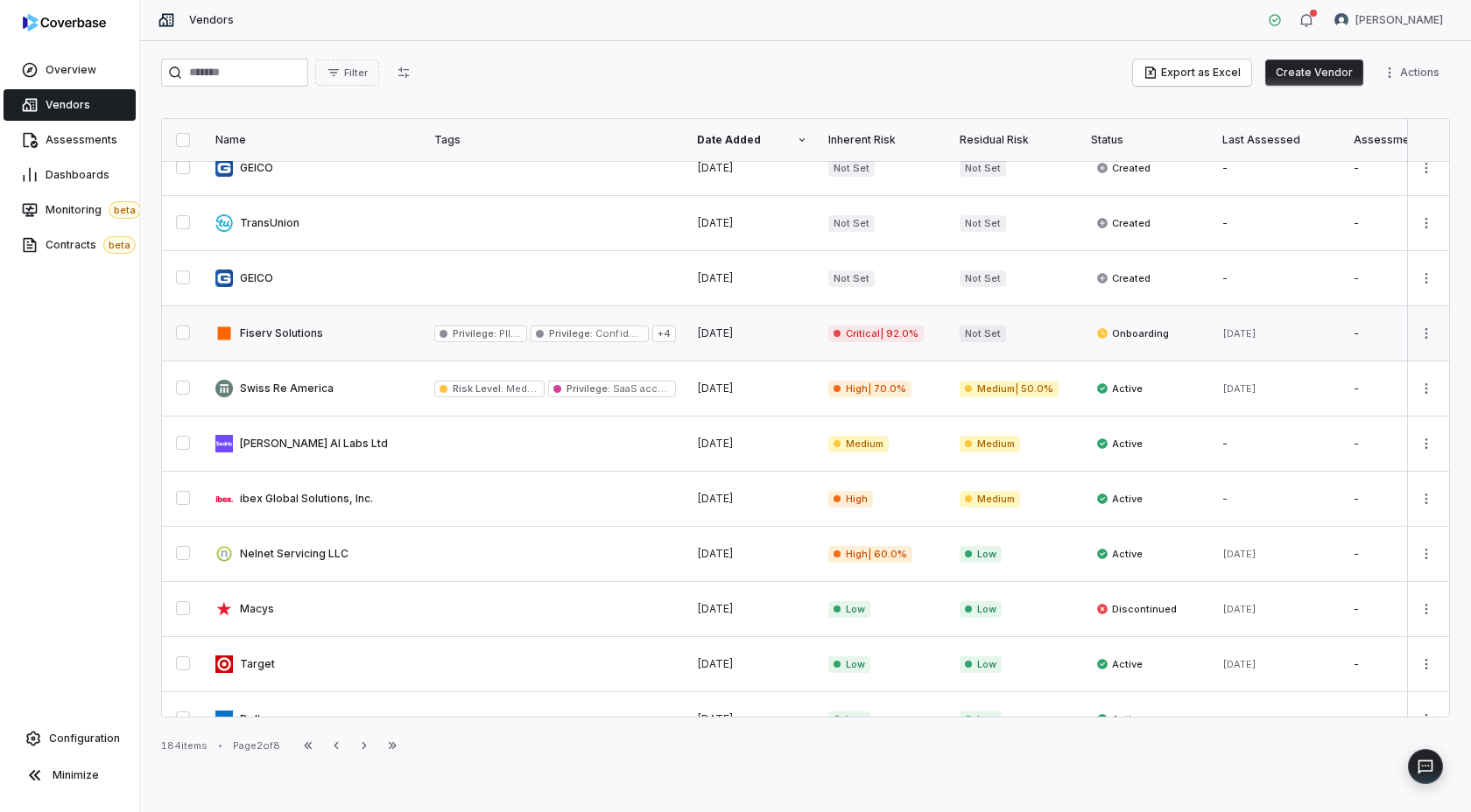
click at [394, 324] on link at bounding box center [314, 334] width 219 height 54
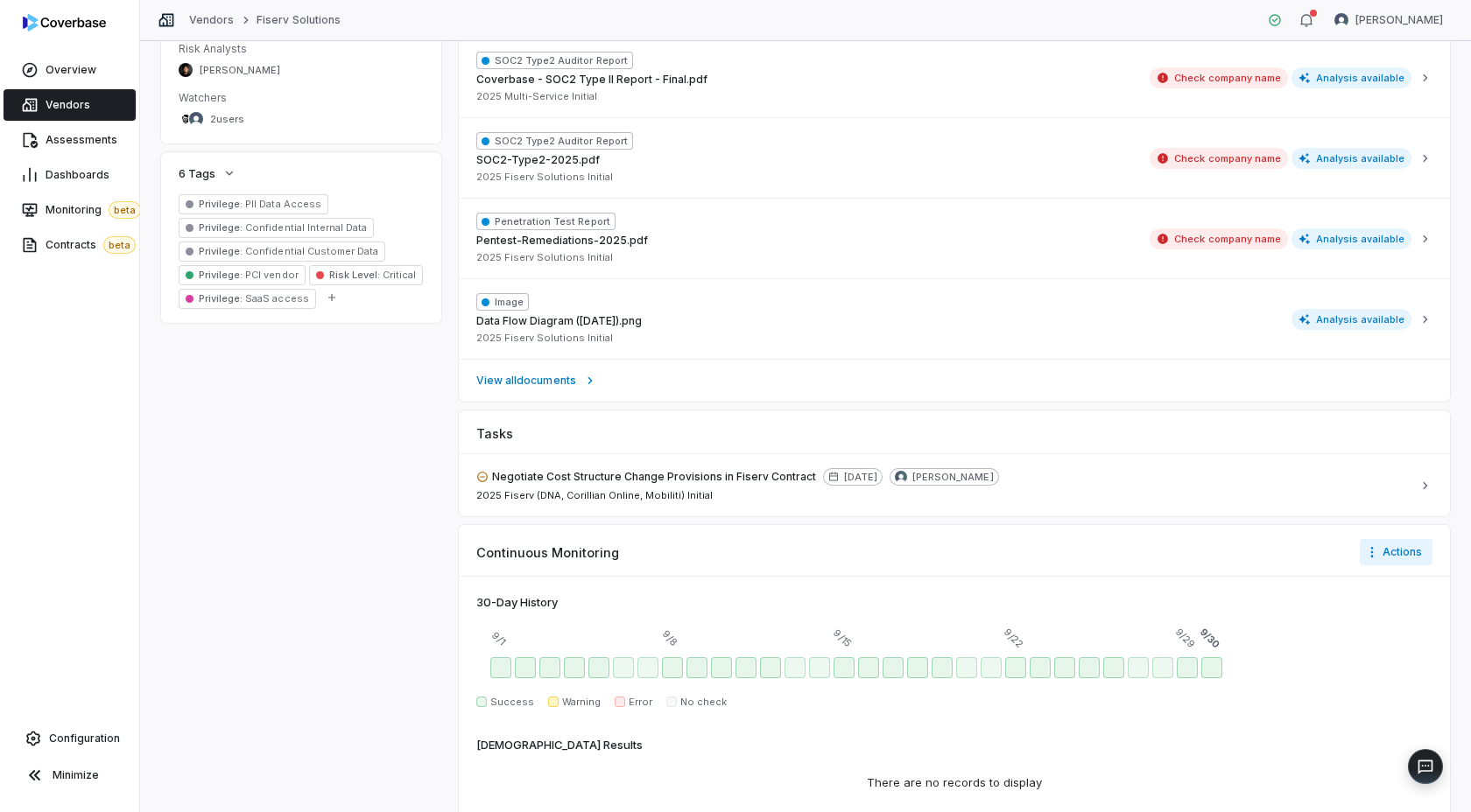
scroll to position [1139, 0]
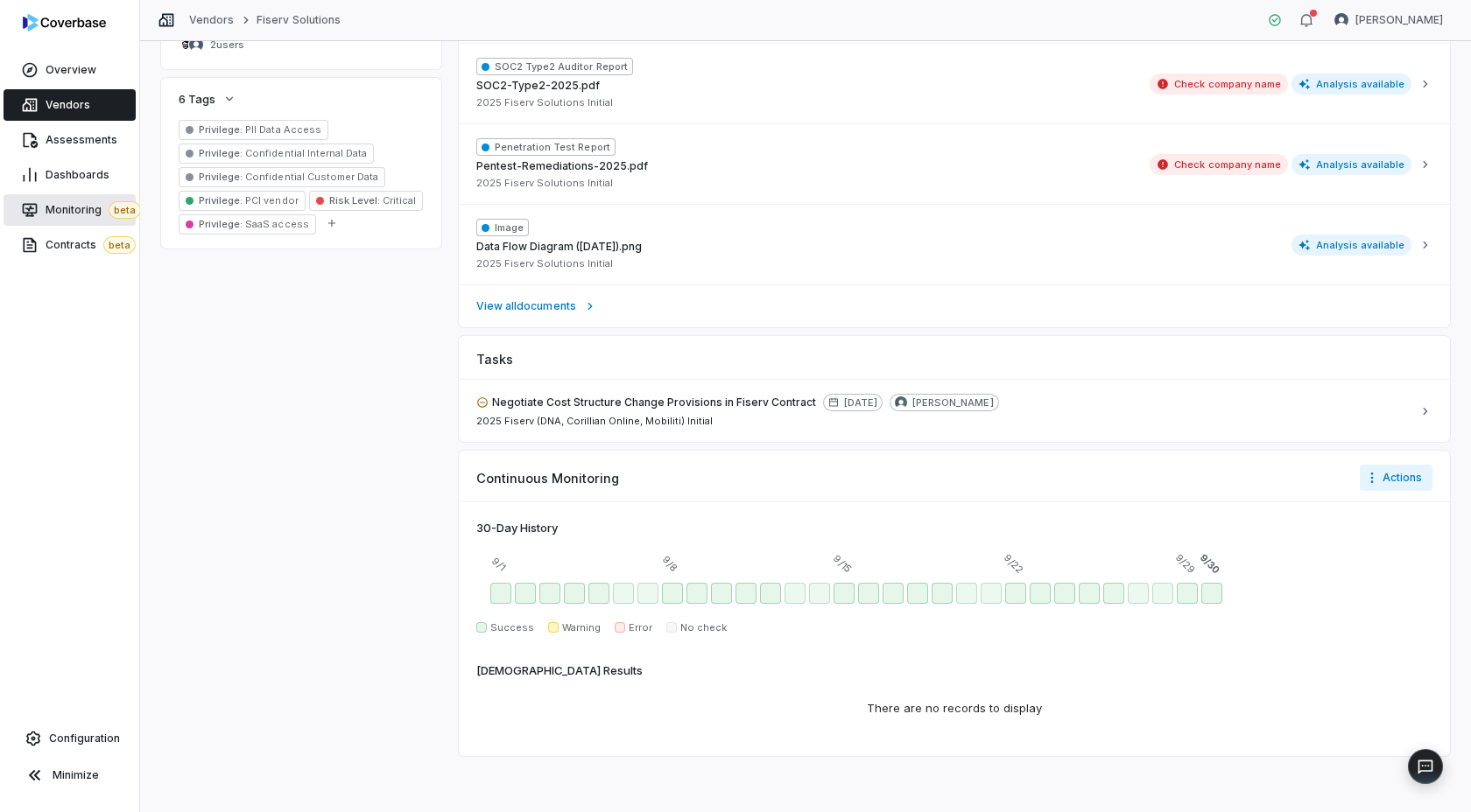
click at [67, 206] on span "Monitoring beta" at bounding box center [93, 210] width 96 height 18
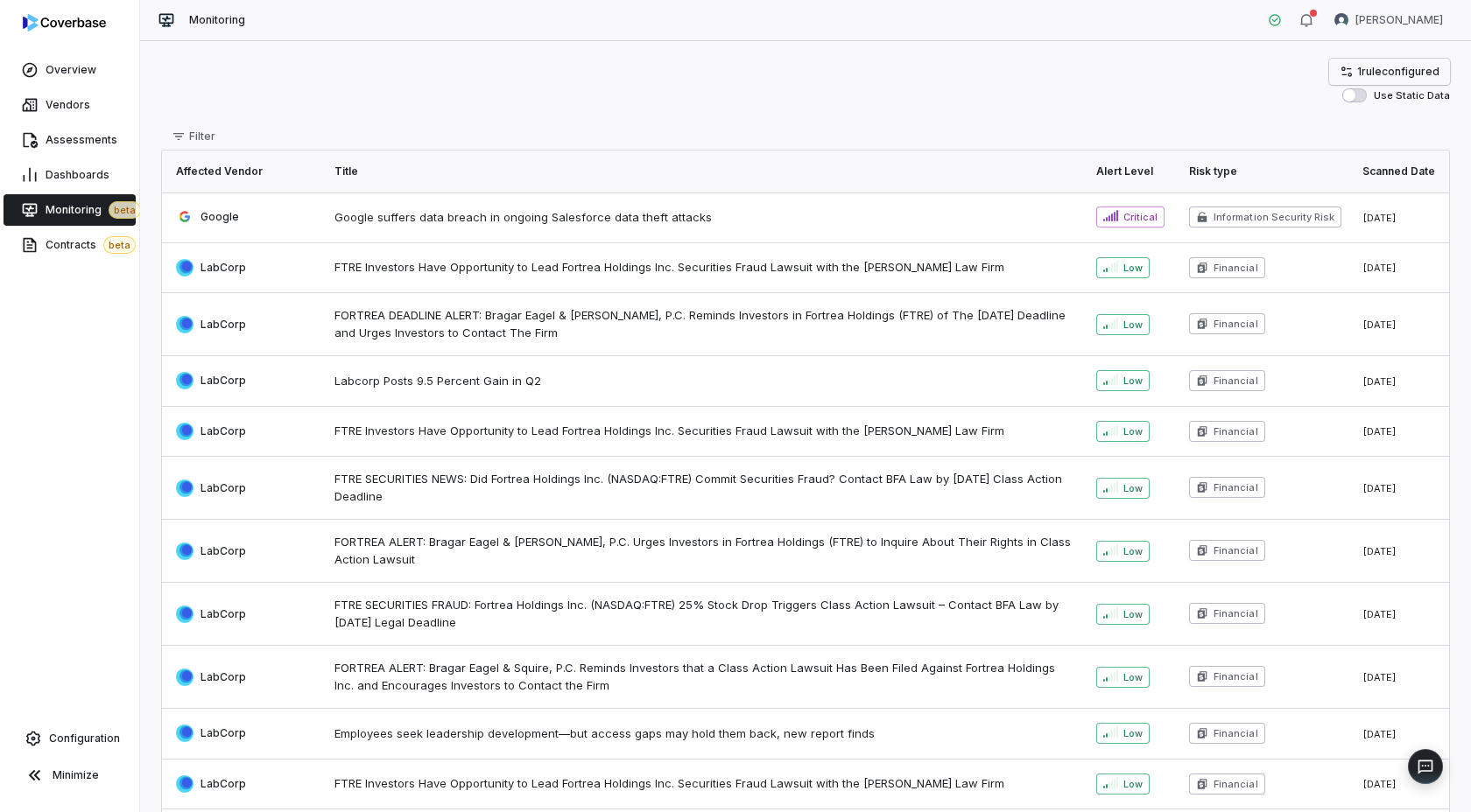
click at [1383, 63] on link "1 rule configured" at bounding box center [1389, 72] width 121 height 26
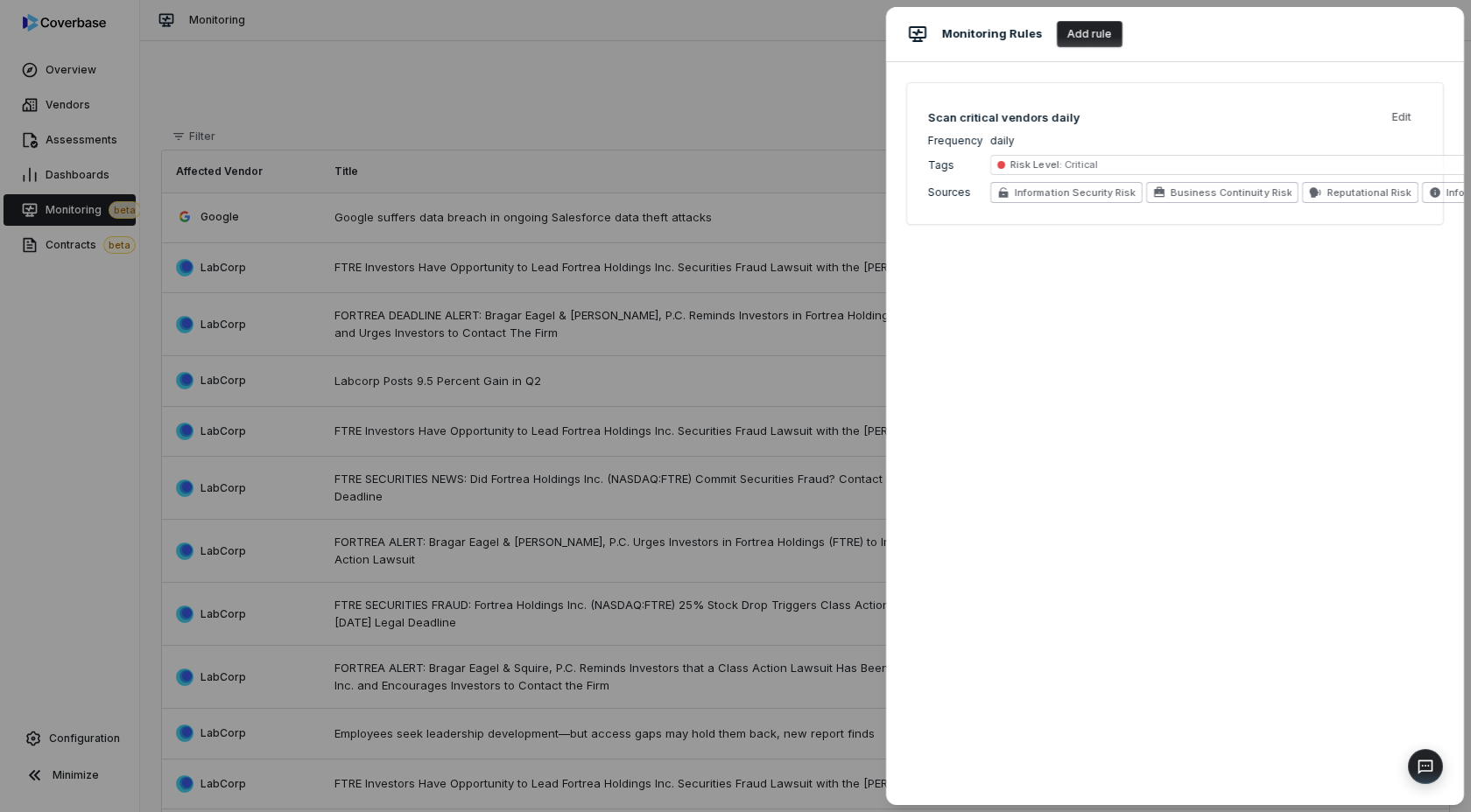
click at [1039, 170] on span "Risk Level : Critical" at bounding box center [1054, 164] width 88 height 13
click at [1053, 160] on span "Risk Level :" at bounding box center [1035, 164] width 51 height 12
click at [453, 69] on div "Monitoring Rules Add rule Scan critical vendors daily Edit Frequency daily Tags…" at bounding box center [735, 406] width 1471 height 812
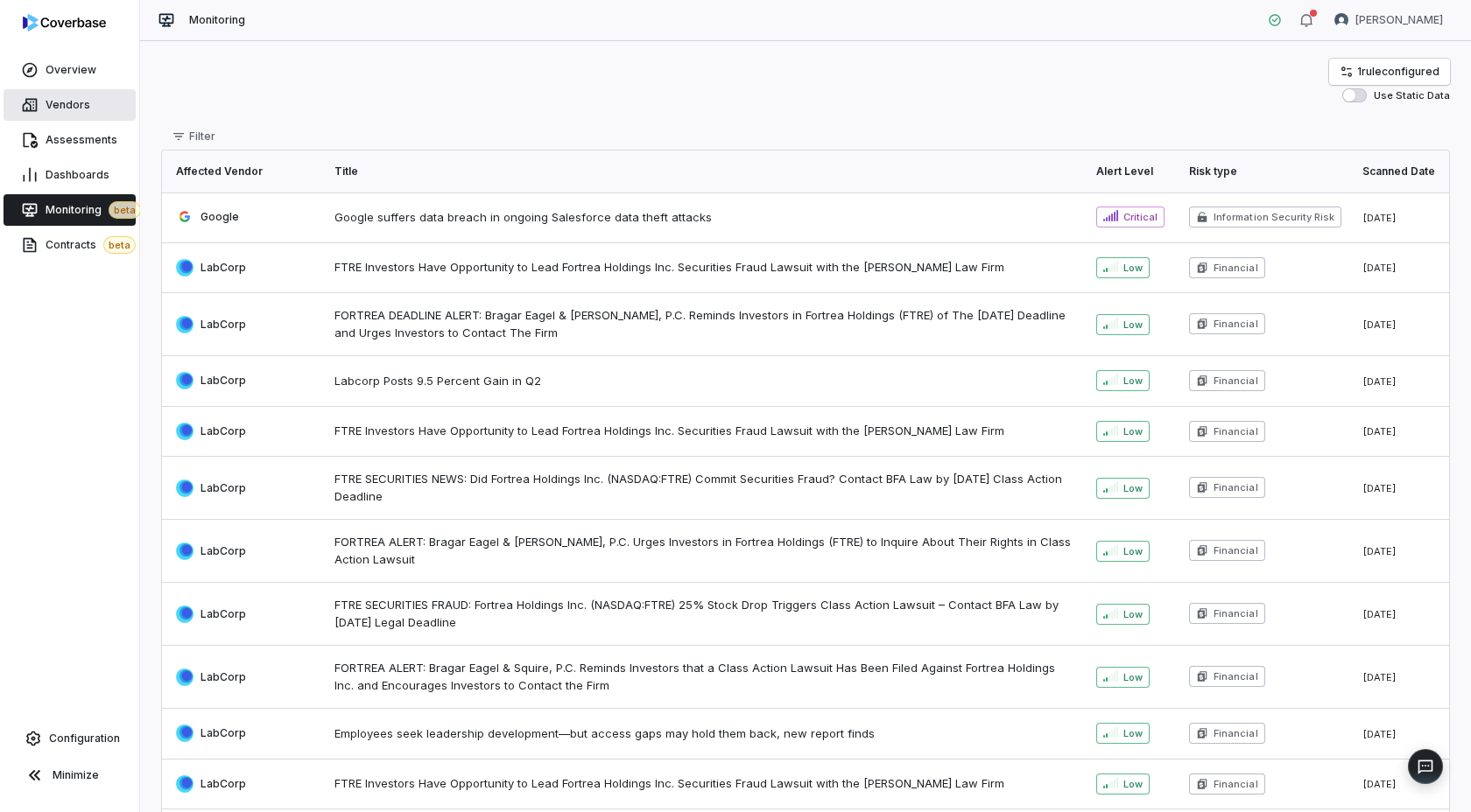
click at [83, 106] on span "Vendors" at bounding box center [68, 105] width 45 height 14
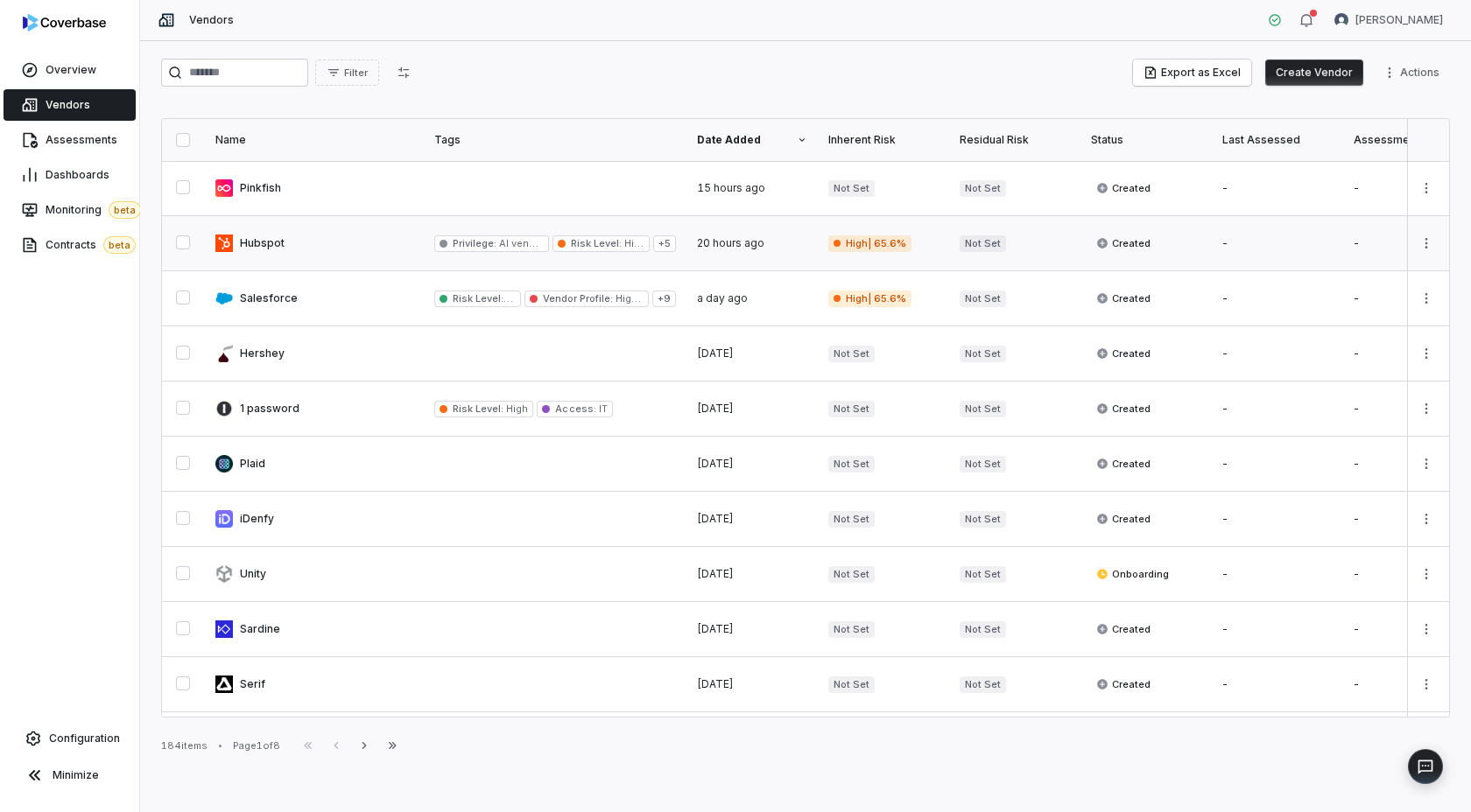
click at [314, 249] on link at bounding box center [314, 243] width 219 height 54
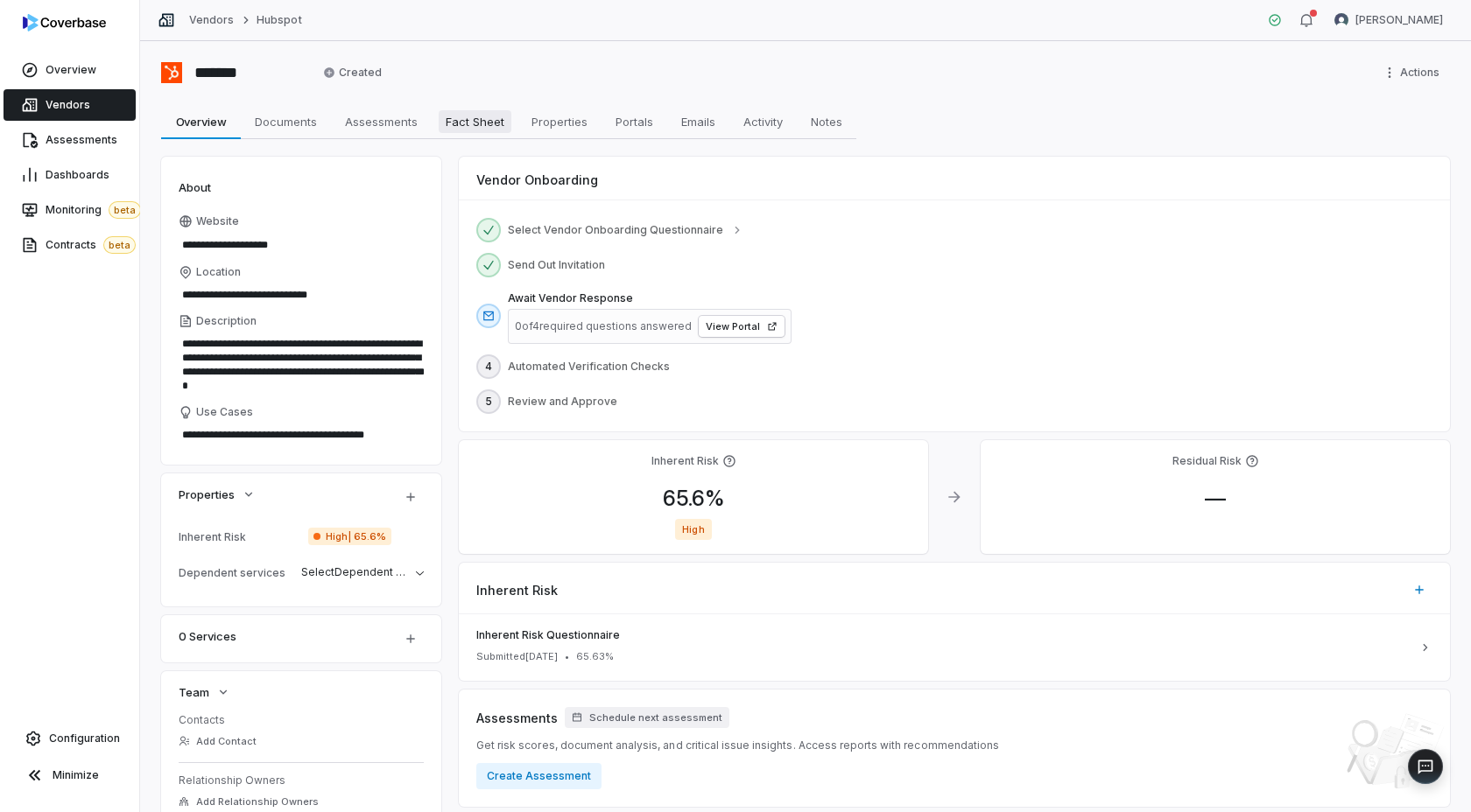
click at [489, 117] on span "Fact Sheet" at bounding box center [474, 122] width 73 height 23
type textarea "*"
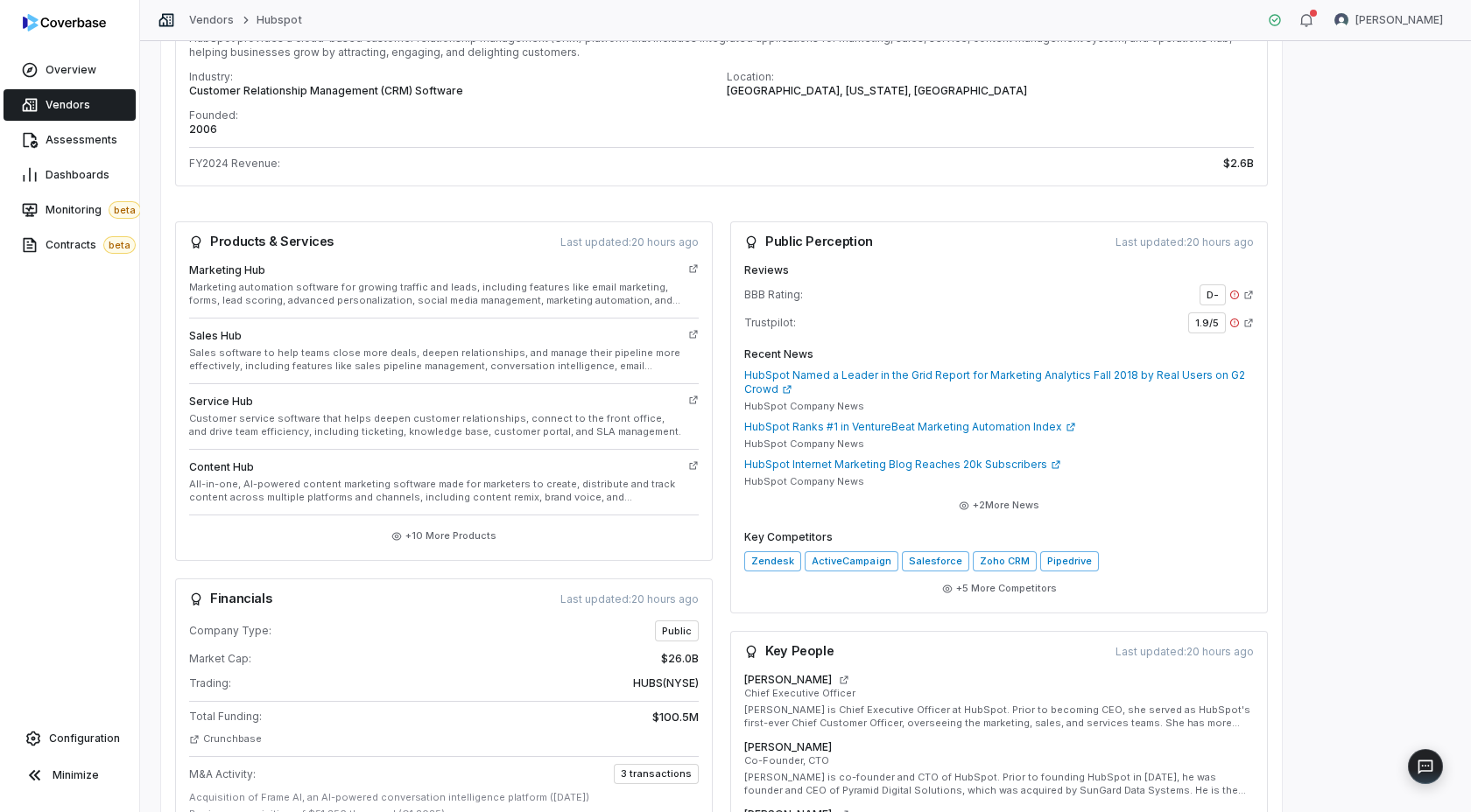
scroll to position [272, 0]
click at [438, 524] on button "+ 10 More Products" at bounding box center [444, 534] width 116 height 32
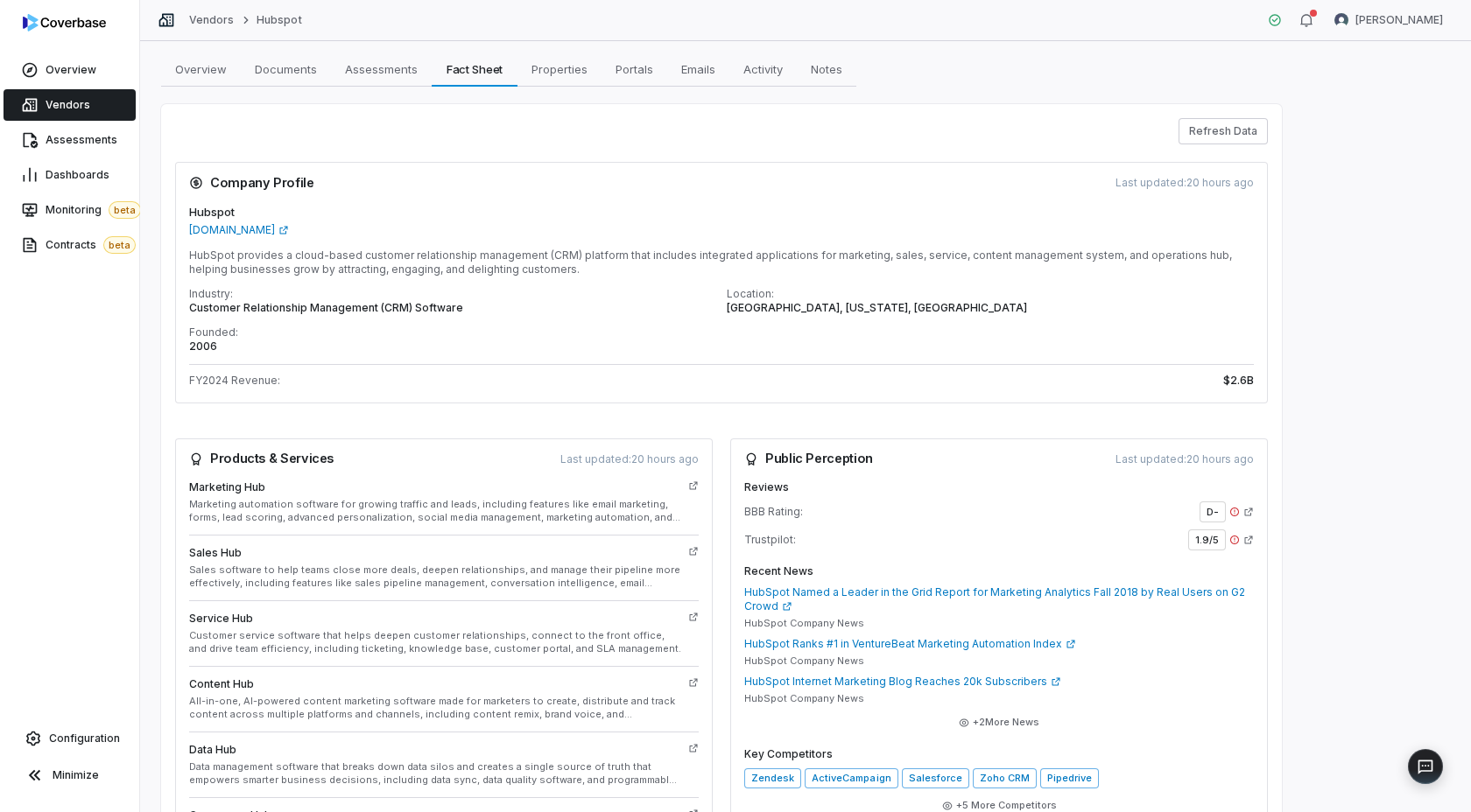
scroll to position [0, 0]
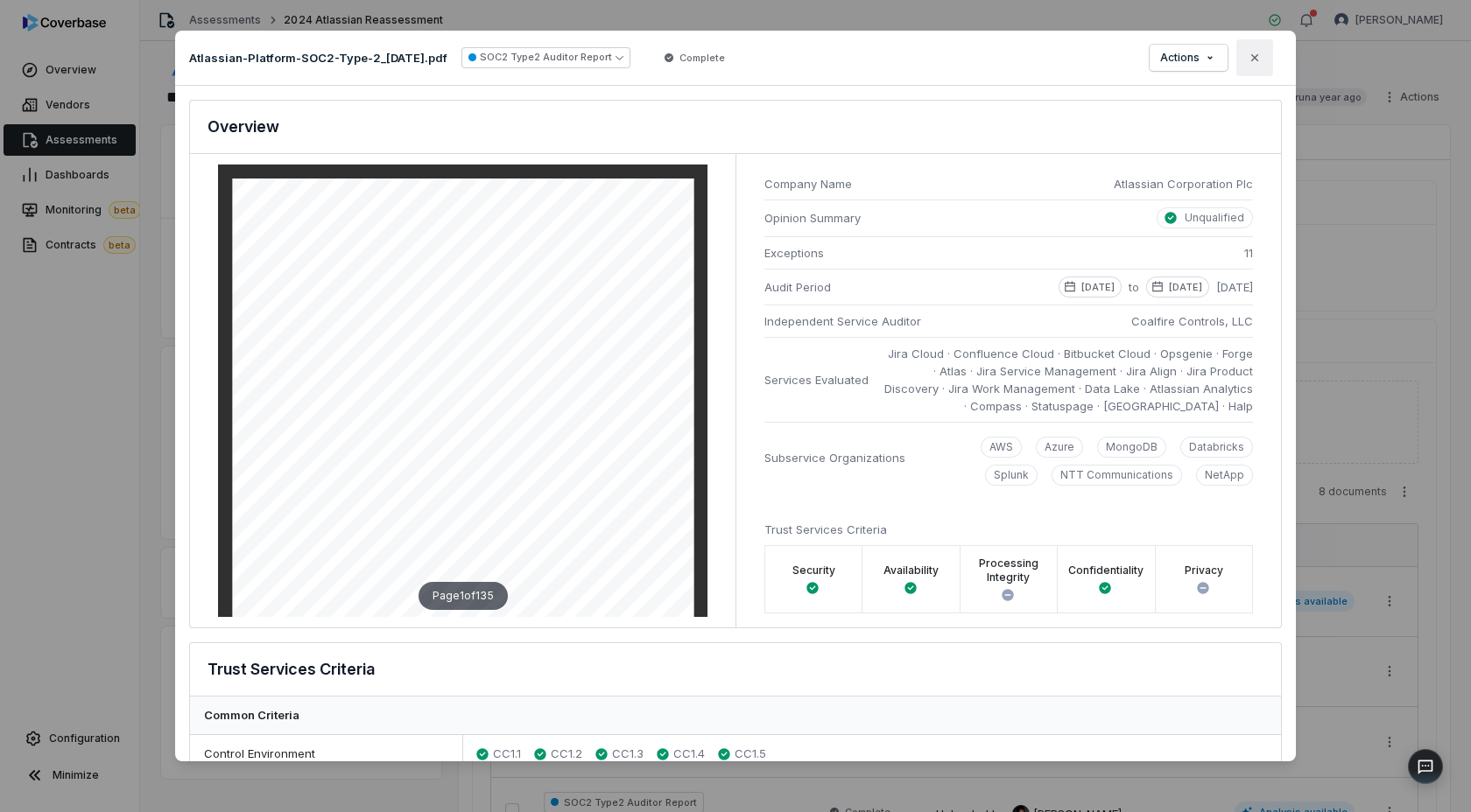
click at [1258, 63] on icon "button" at bounding box center [1254, 58] width 14 height 14
